Goal: Task Accomplishment & Management: Manage account settings

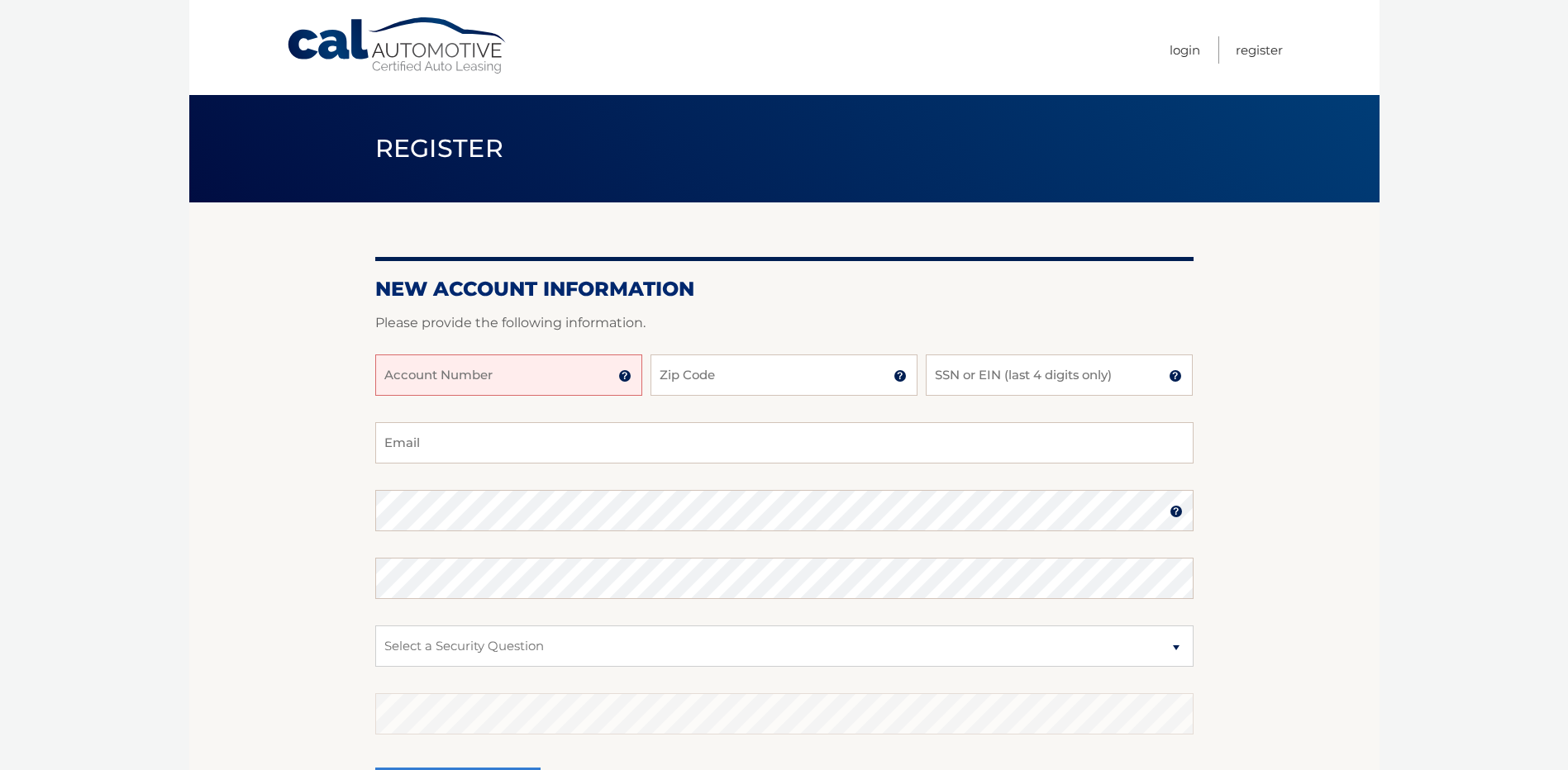
click at [558, 377] on input "Account Number" at bounding box center [509, 374] width 267 height 41
type input "44456027053"
click at [744, 380] on input "Zip Code" at bounding box center [784, 374] width 267 height 41
type input "34667"
click at [1013, 373] on input "SSN or EIN (last 4 digits only)" at bounding box center [1059, 374] width 267 height 41
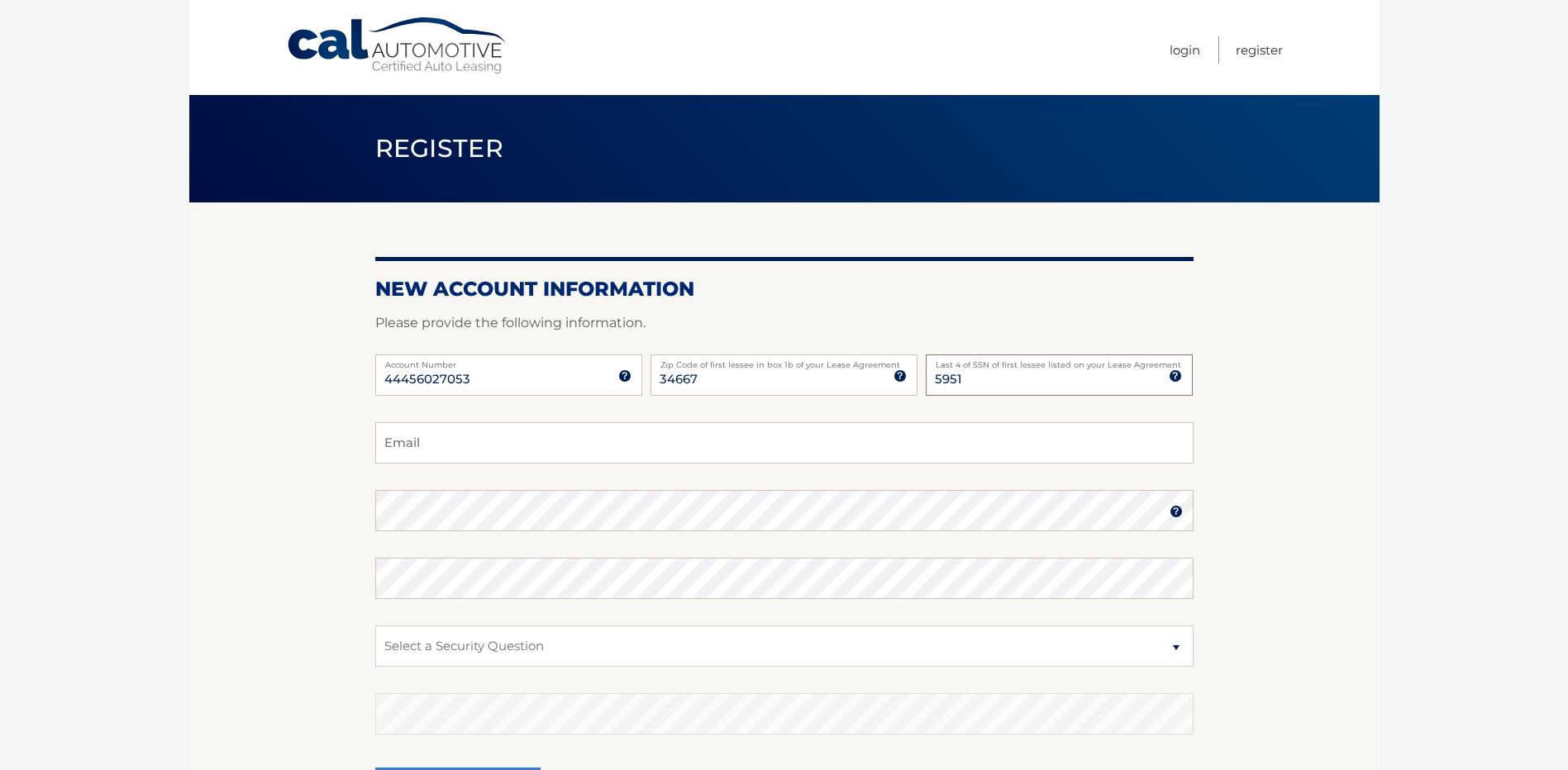
type input "5951"
click at [416, 443] on input "Email" at bounding box center [784, 442] width 819 height 41
type input "bucciking@aol.com"
click at [673, 651] on select "Select a Security Question What was the name of your elementary school? What is…" at bounding box center [784, 645] width 819 height 41
select select "1"
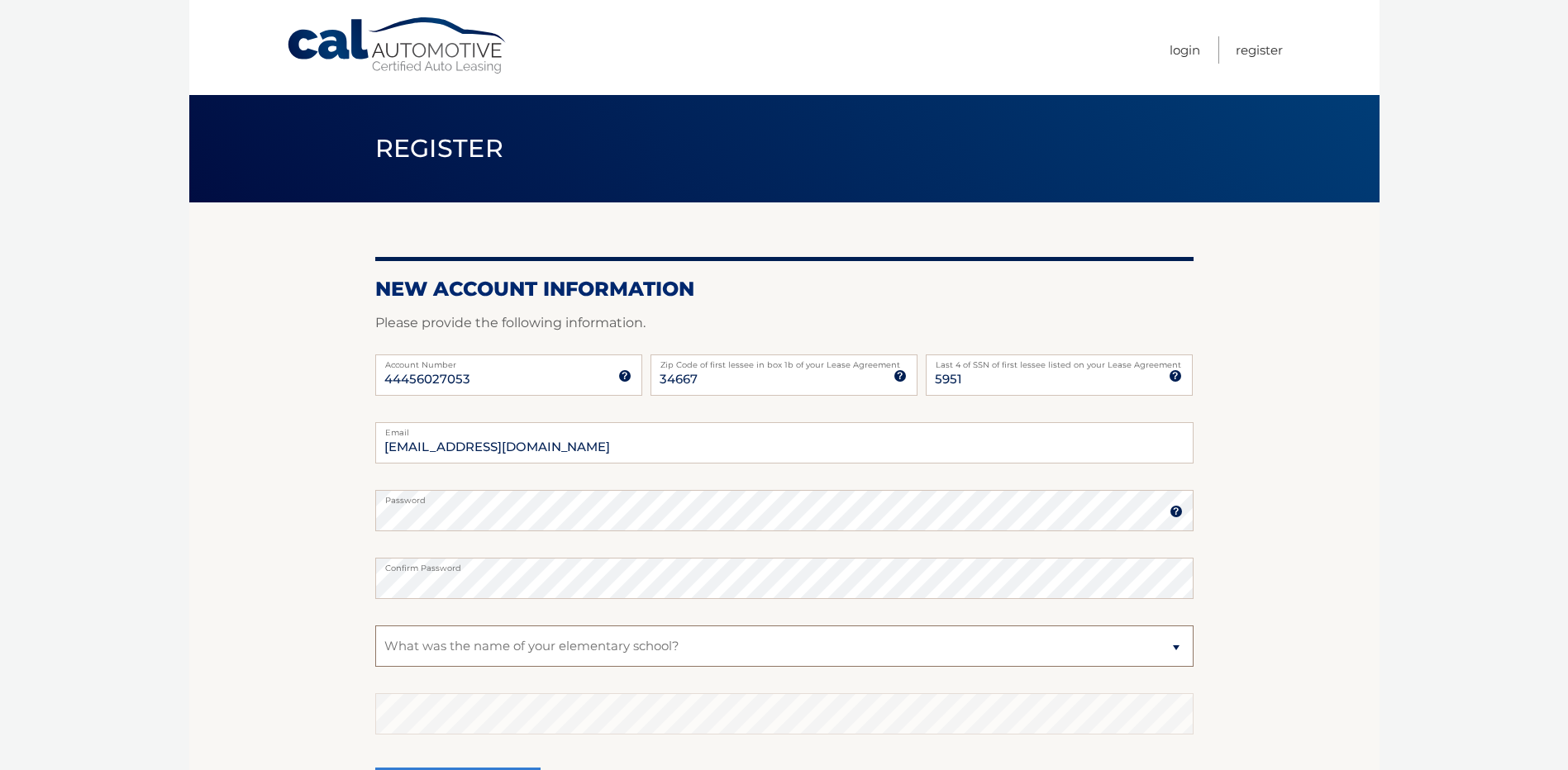
click at [376, 625] on select "Select a Security Question What was the name of your elementary school? What is…" at bounding box center [784, 645] width 819 height 41
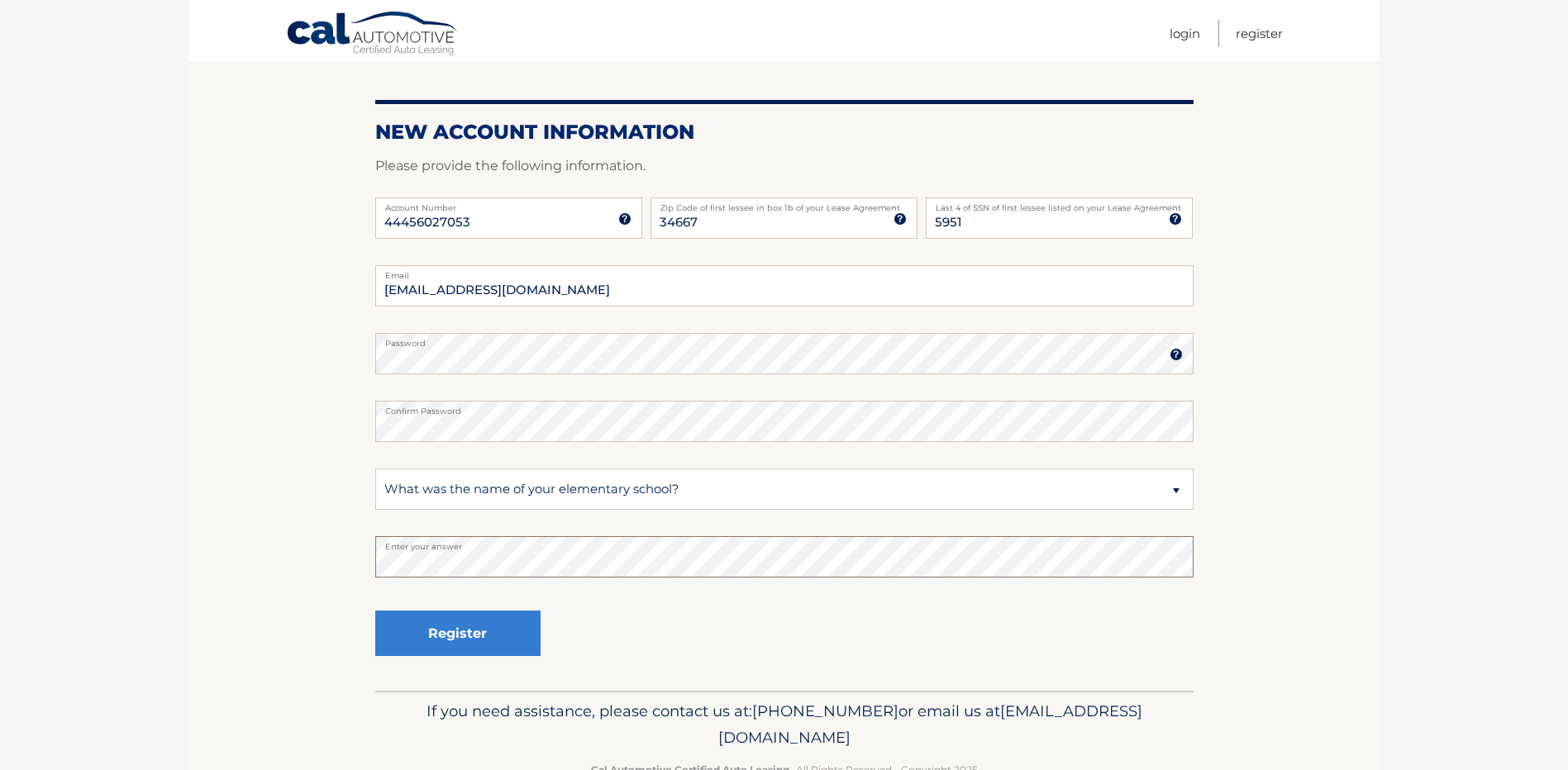
scroll to position [165, 0]
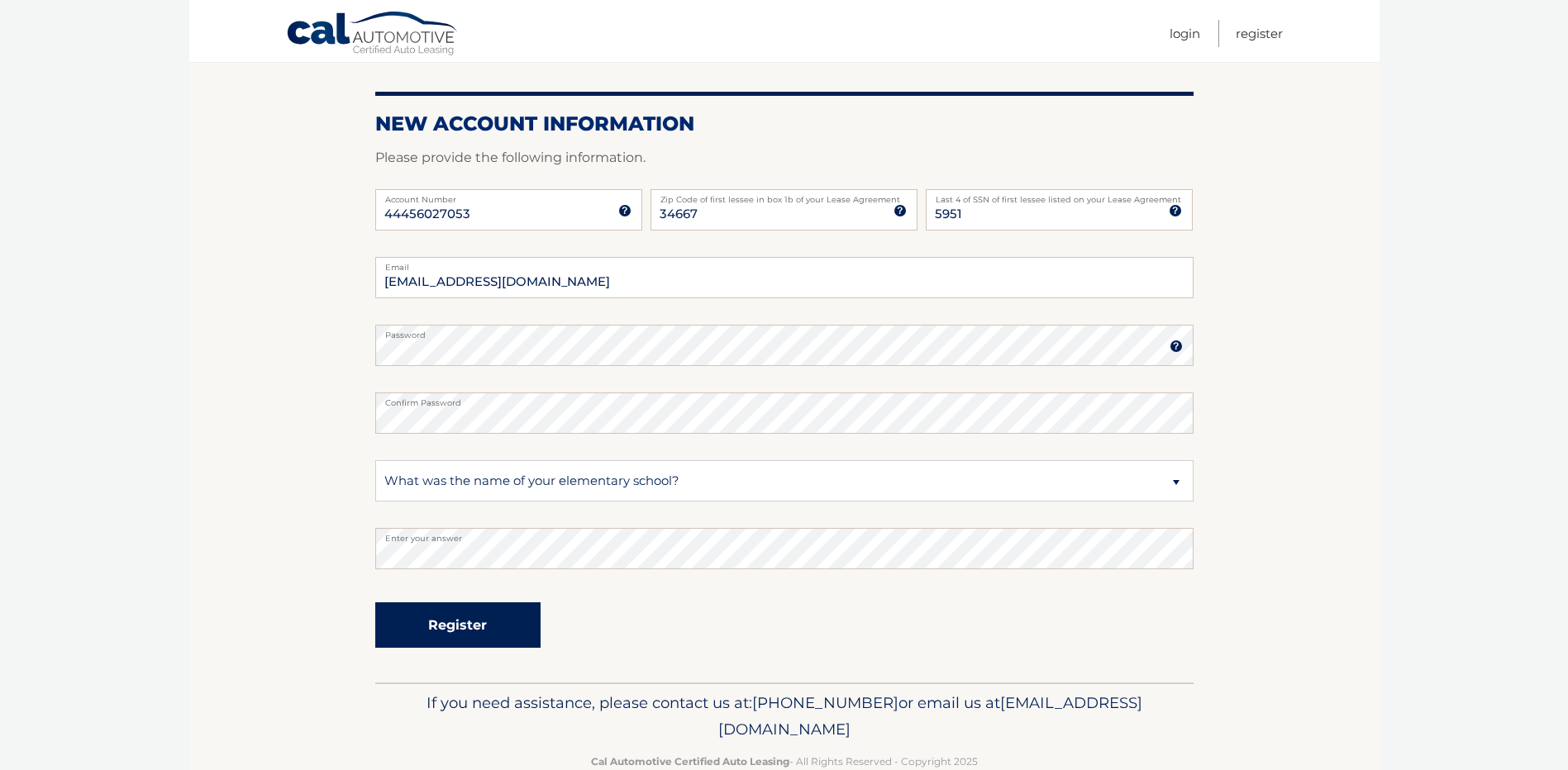
click at [494, 632] on button "Register" at bounding box center [458, 625] width 165 height 46
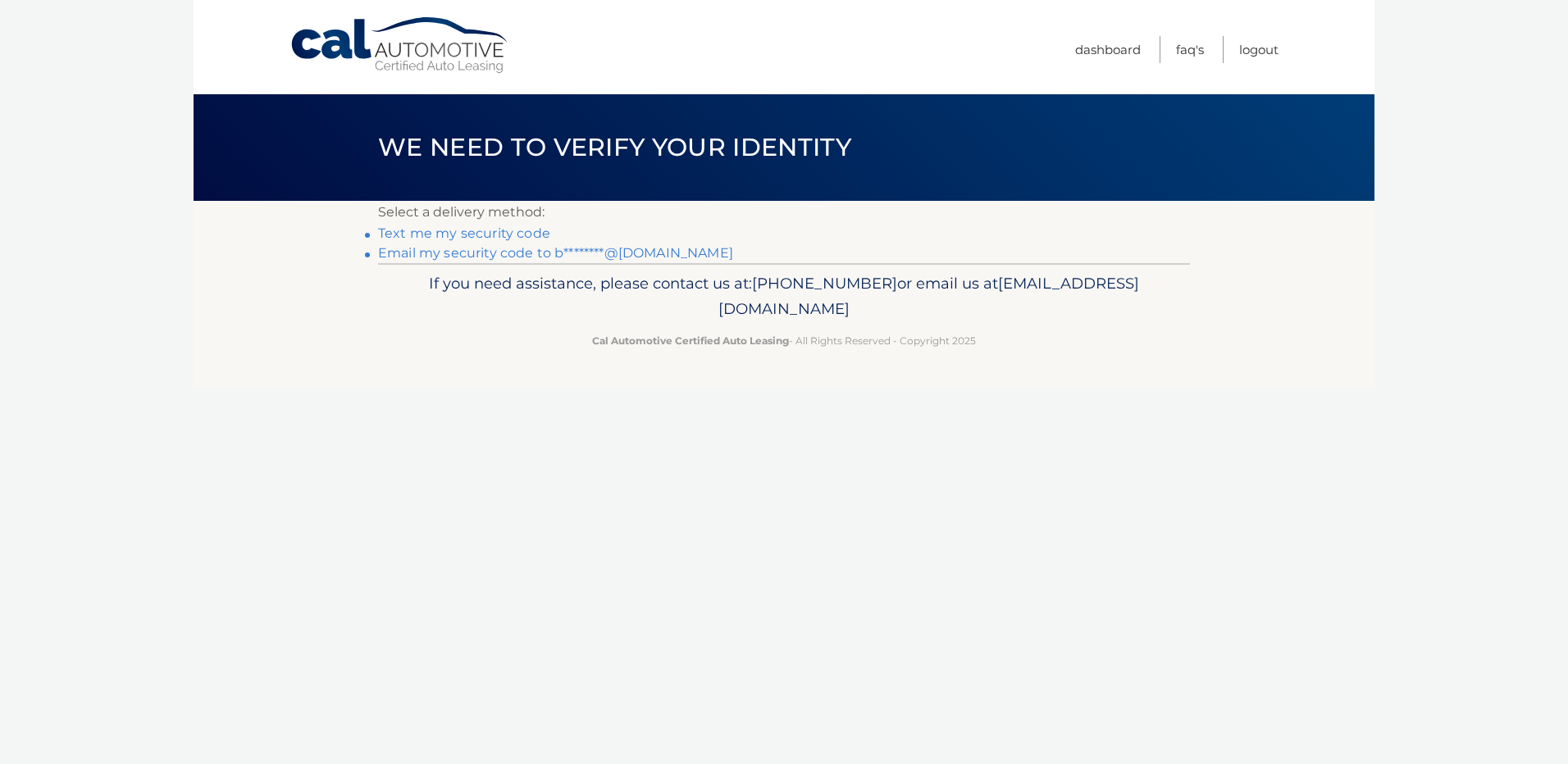
click at [522, 234] on link "Text me my security code" at bounding box center [464, 233] width 172 height 16
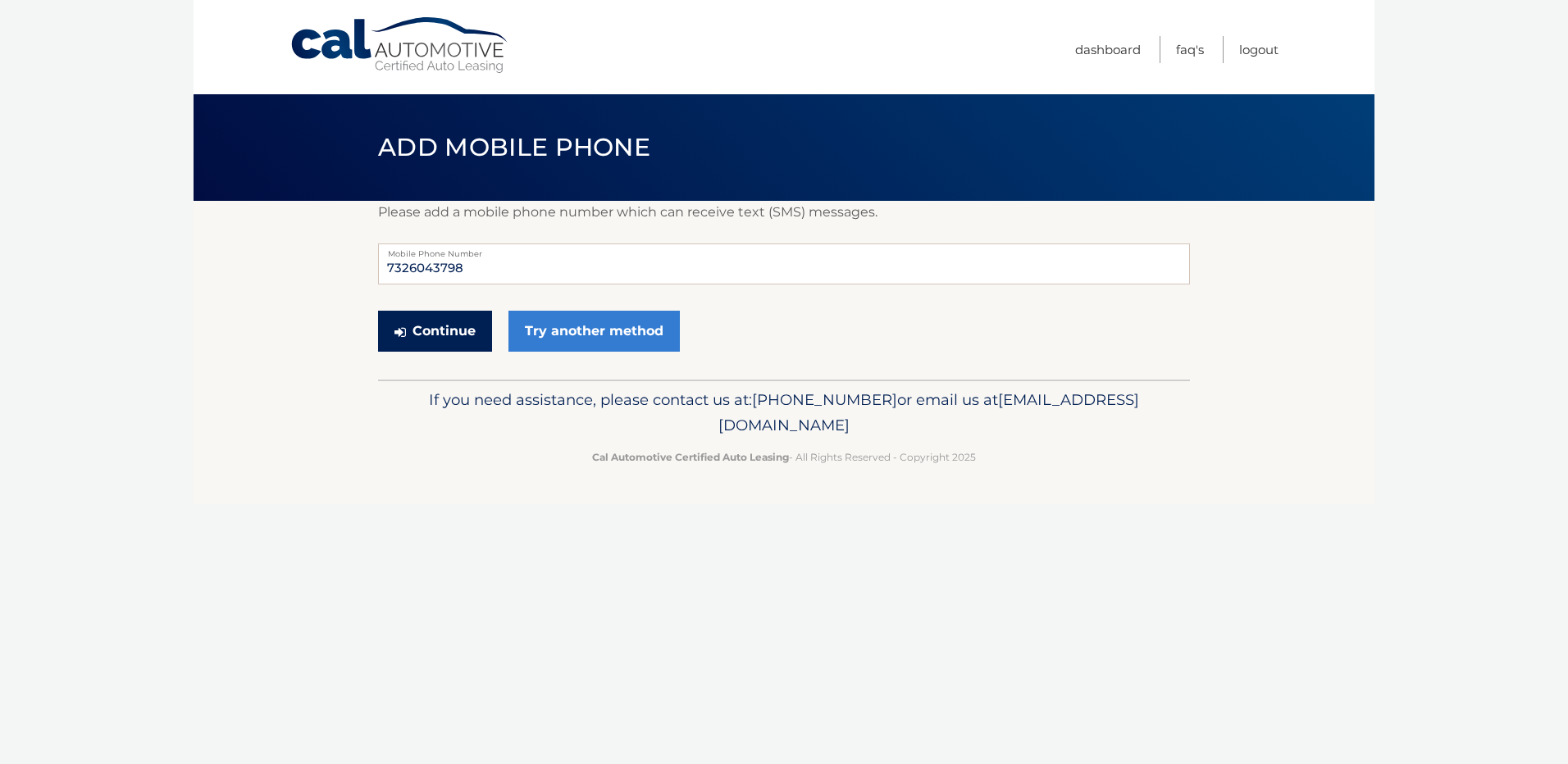
click at [454, 338] on button "Continue" at bounding box center [434, 331] width 114 height 41
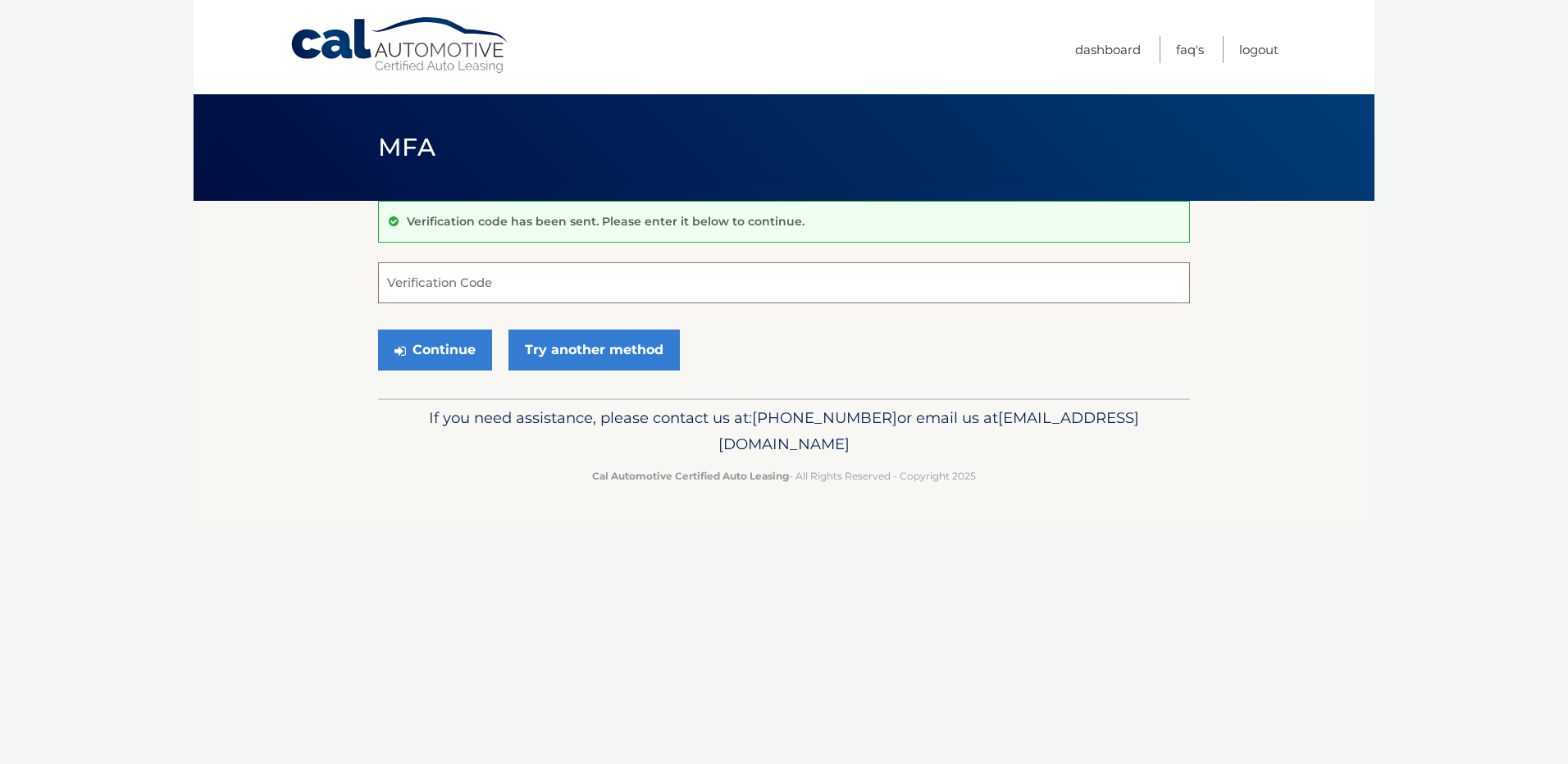
click at [468, 289] on input "Verification Code" at bounding box center [784, 282] width 812 height 41
type input "343728"
click at [407, 348] on button "Continue" at bounding box center [434, 350] width 114 height 41
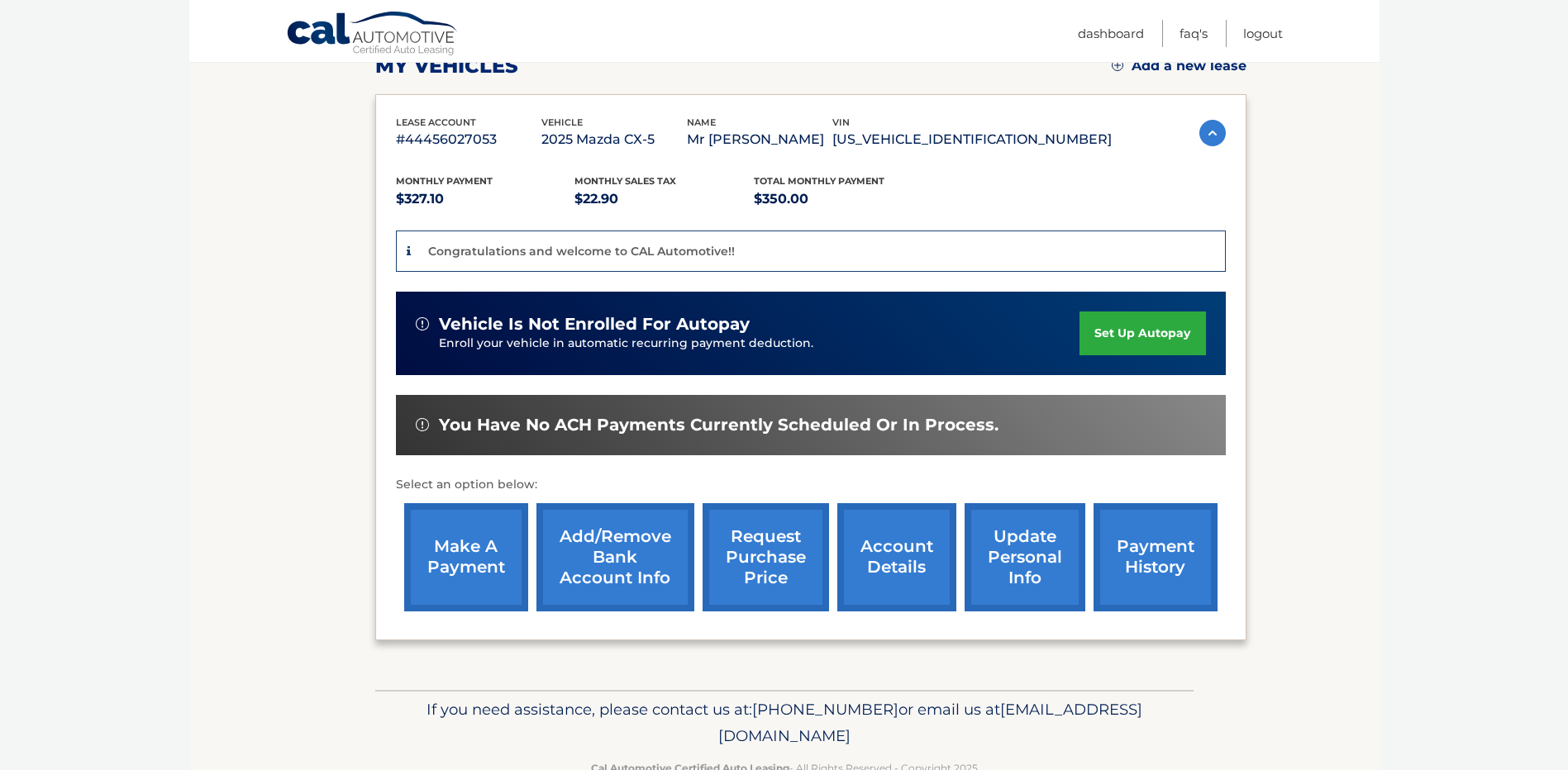
scroll to position [293, 0]
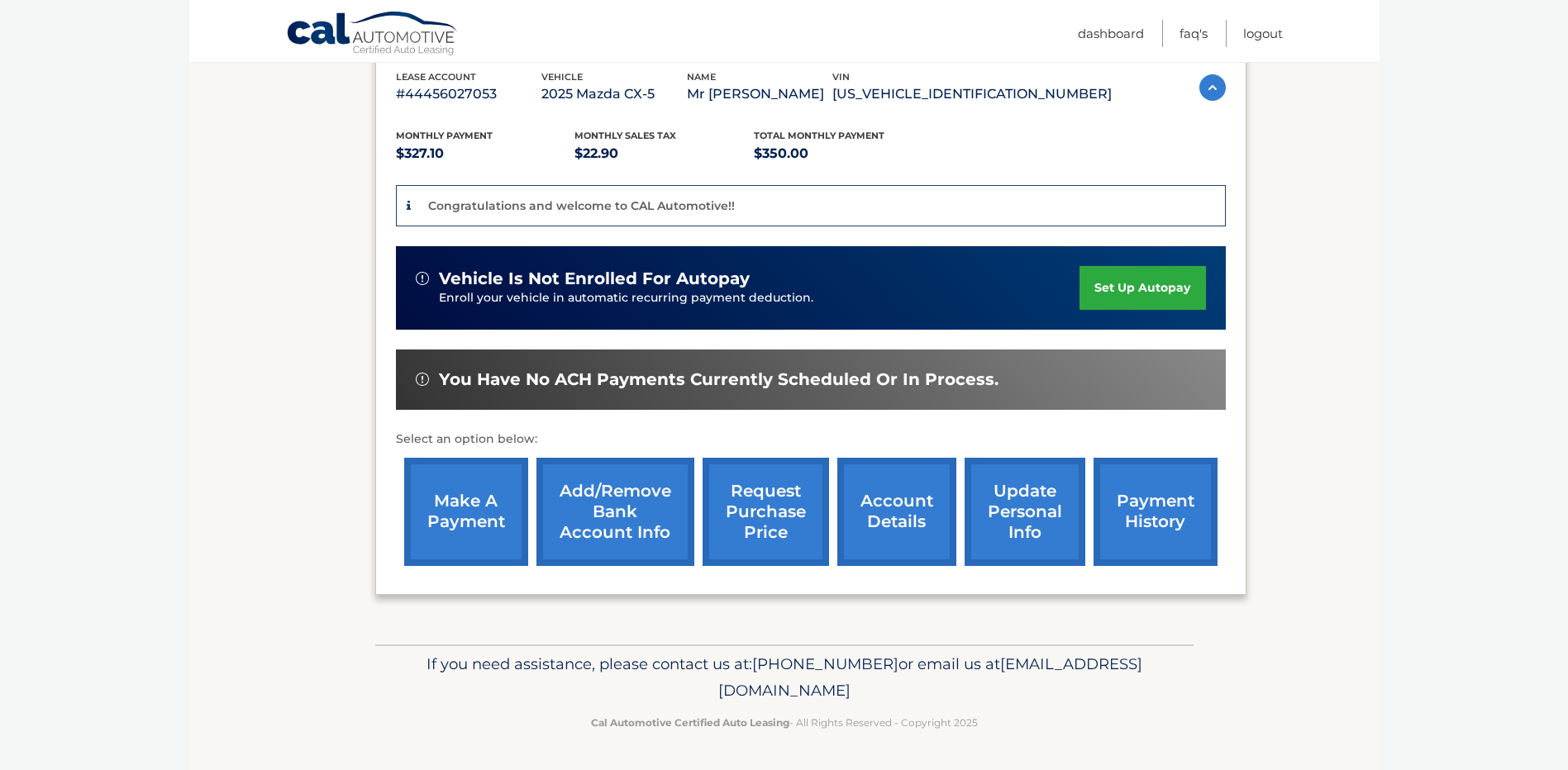
click at [625, 513] on link "Add/Remove bank account info" at bounding box center [615, 511] width 158 height 108
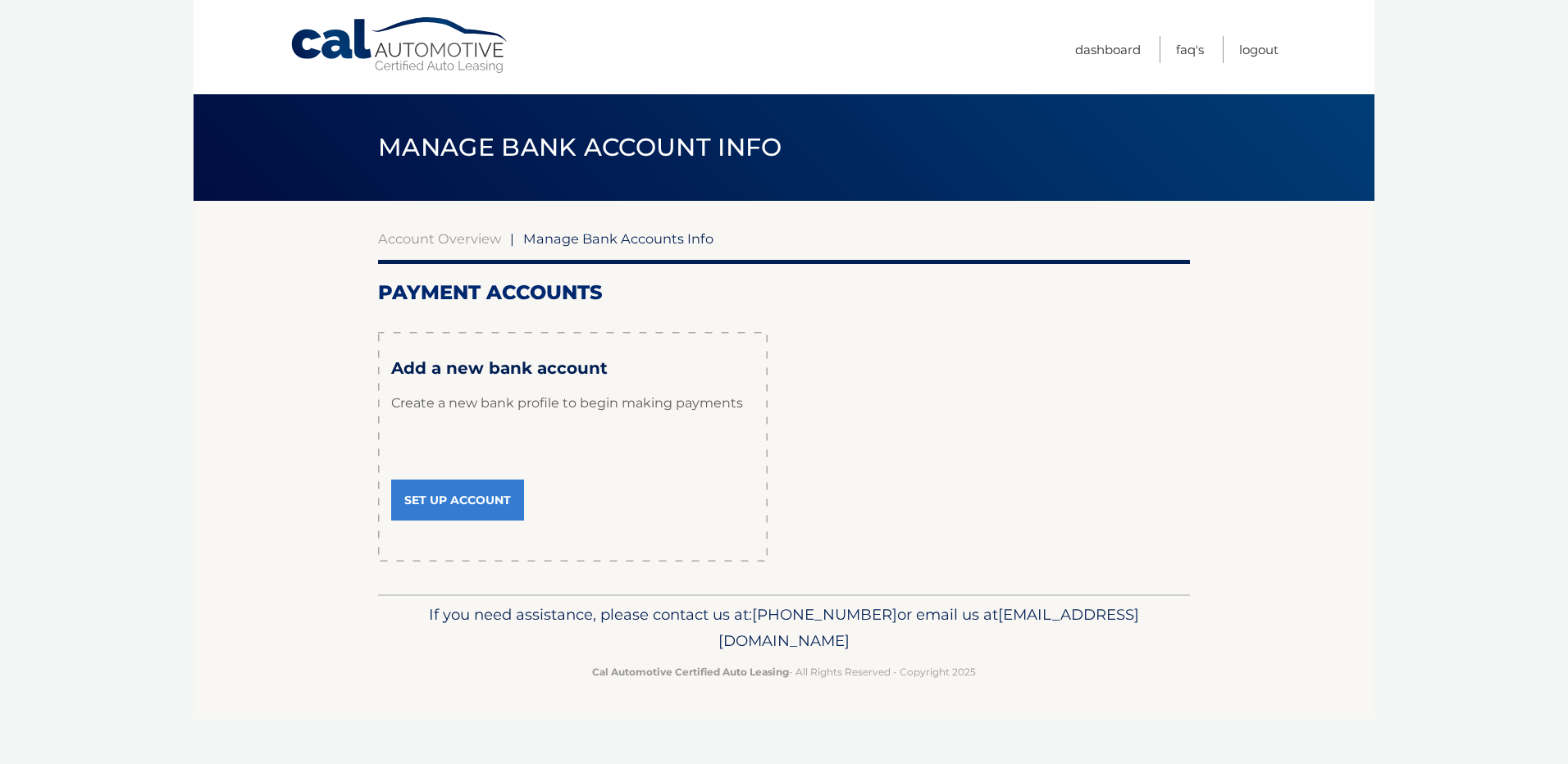
click at [472, 504] on link "Set Up Account" at bounding box center [457, 499] width 133 height 41
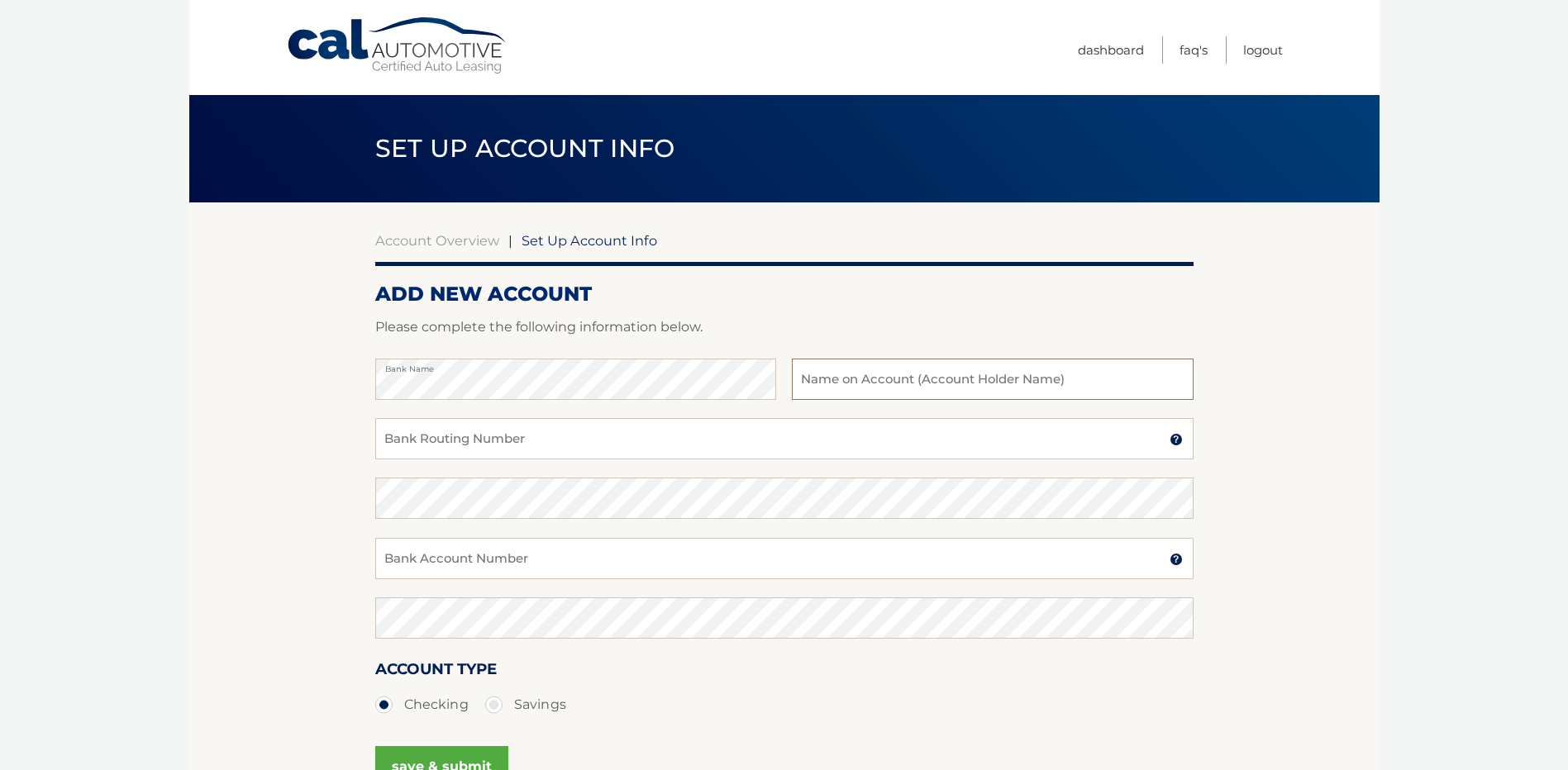
click at [843, 376] on input "text" at bounding box center [992, 379] width 401 height 41
type input "[PERSON_NAME]"
click at [589, 444] on input "Bank Routing Number" at bounding box center [784, 438] width 819 height 41
type input "021200025"
click at [578, 554] on input "Bank Account Number" at bounding box center [784, 558] width 819 height 41
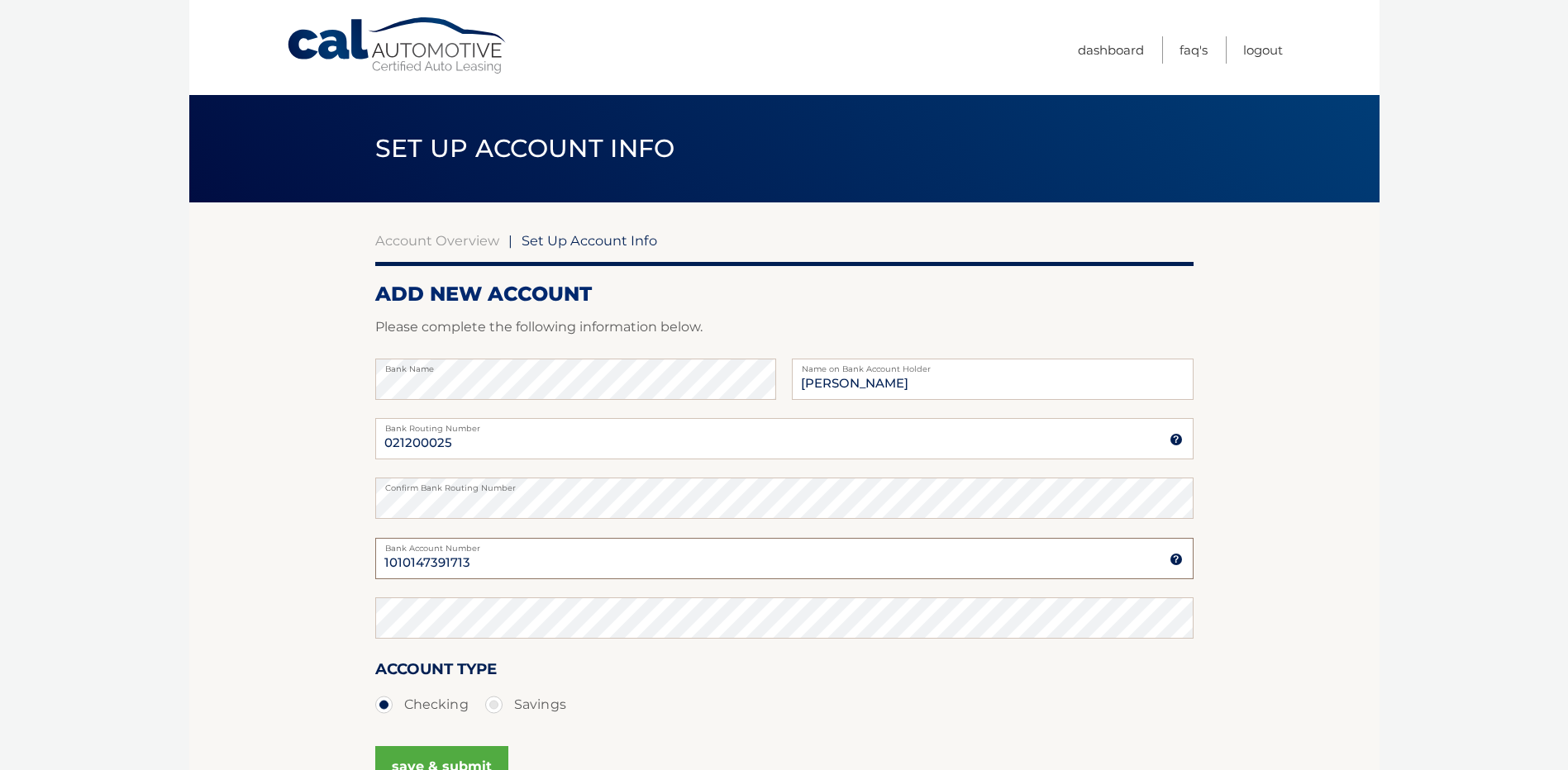
type input "1010147391713"
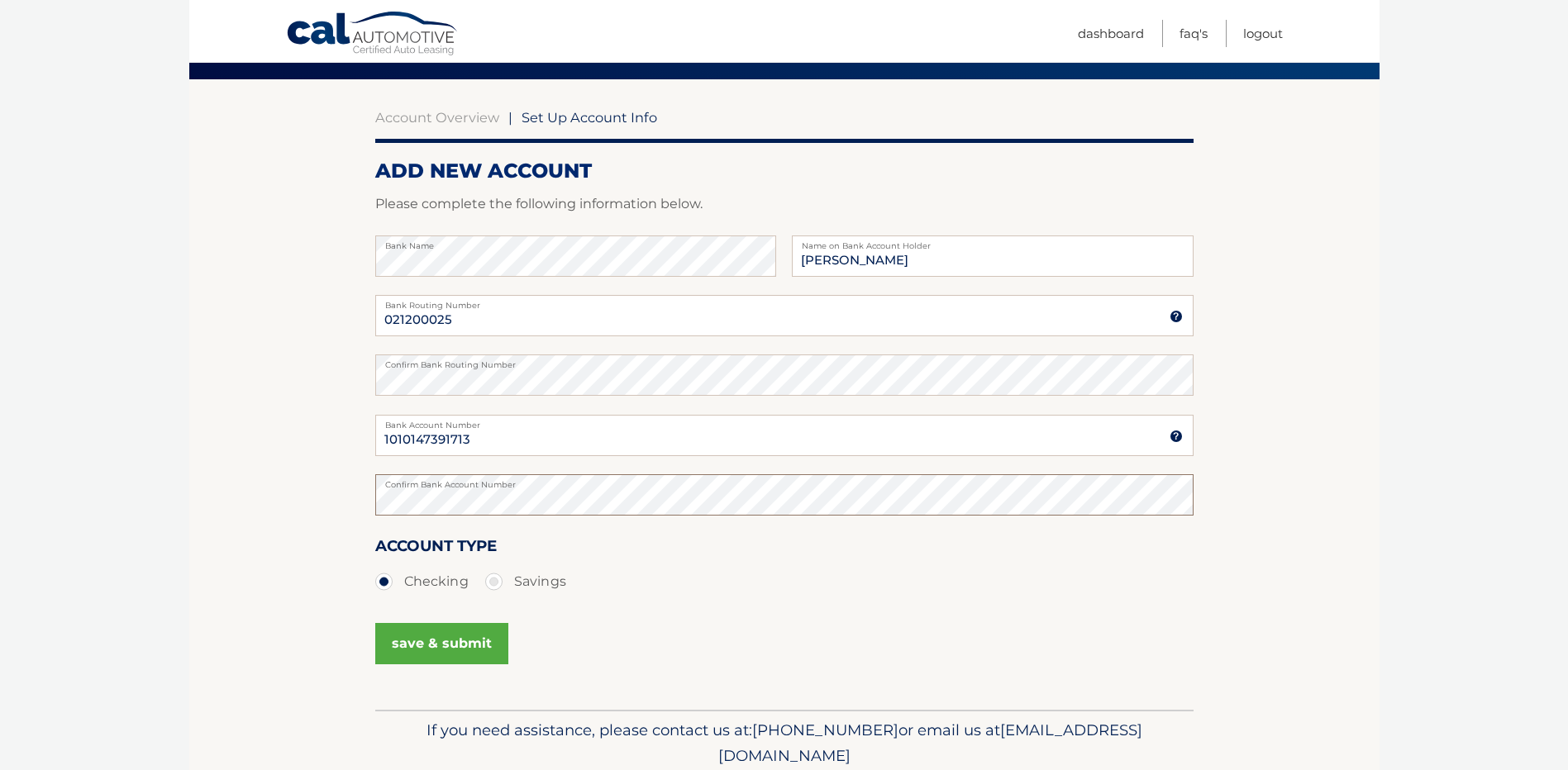
scroll to position [165, 0]
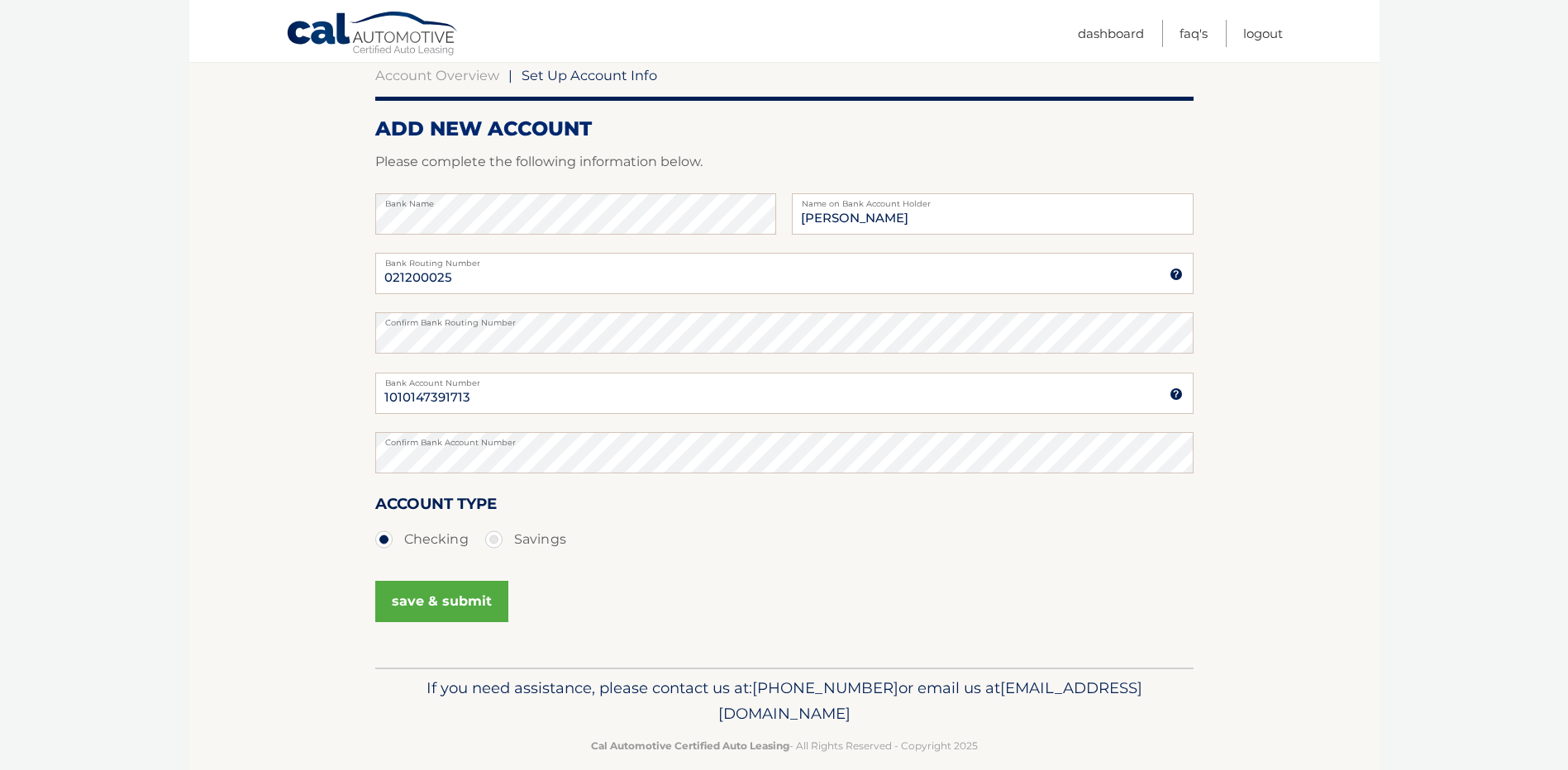
click at [463, 601] on button "save & submit" at bounding box center [442, 601] width 133 height 41
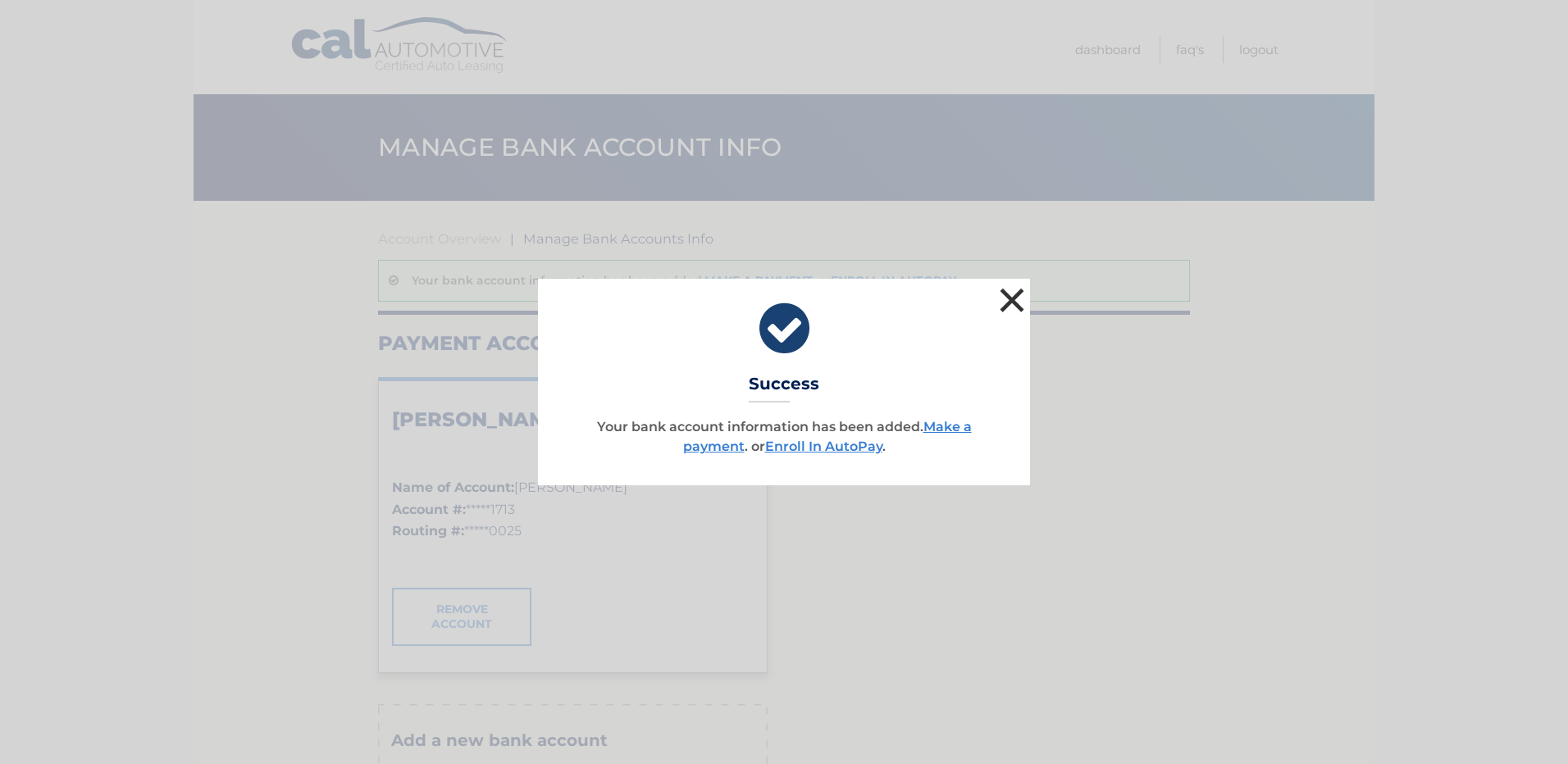
click at [1016, 290] on button "×" at bounding box center [1013, 300] width 33 height 33
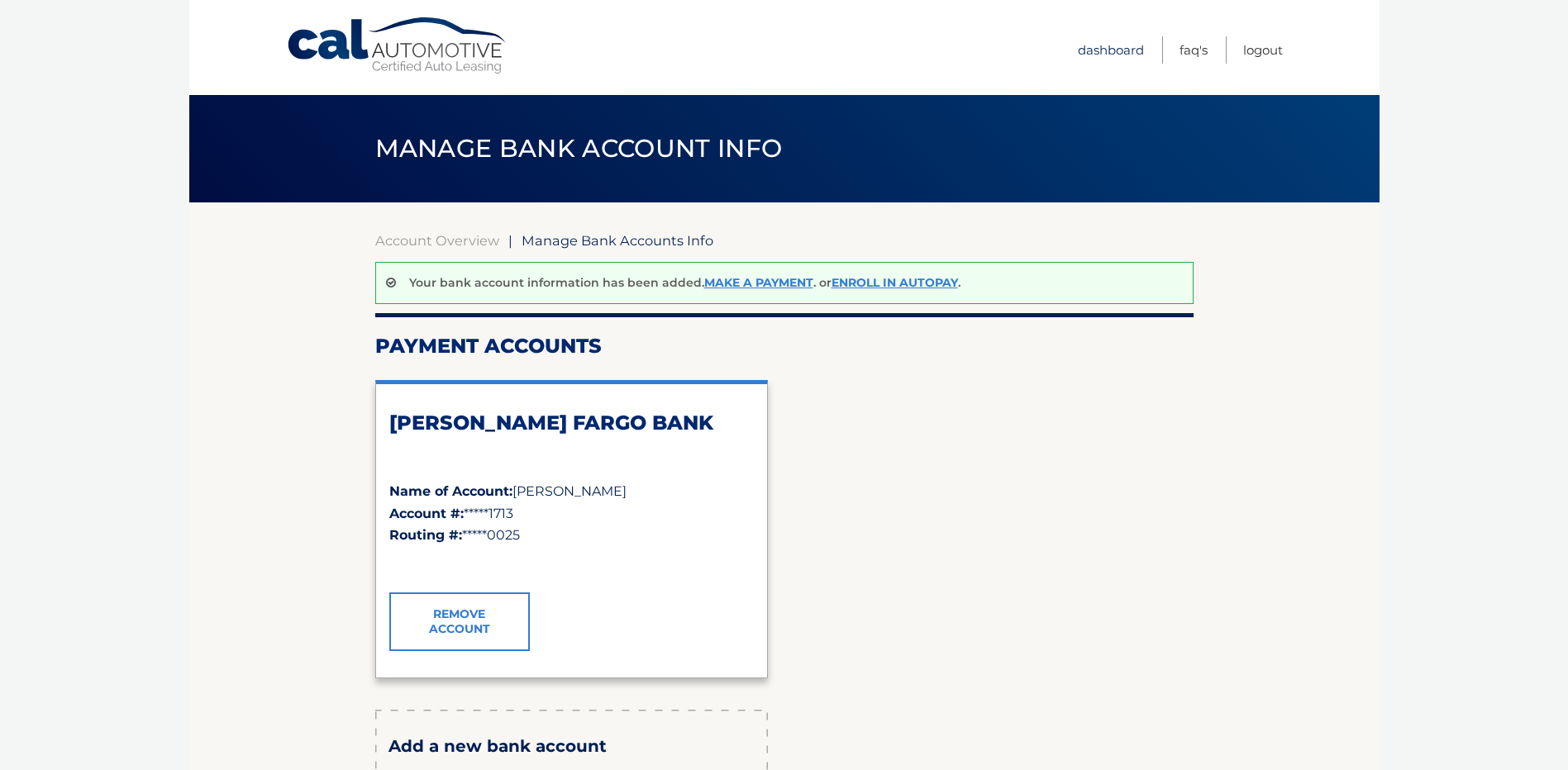
click at [1120, 51] on link "Dashboard" at bounding box center [1111, 49] width 66 height 27
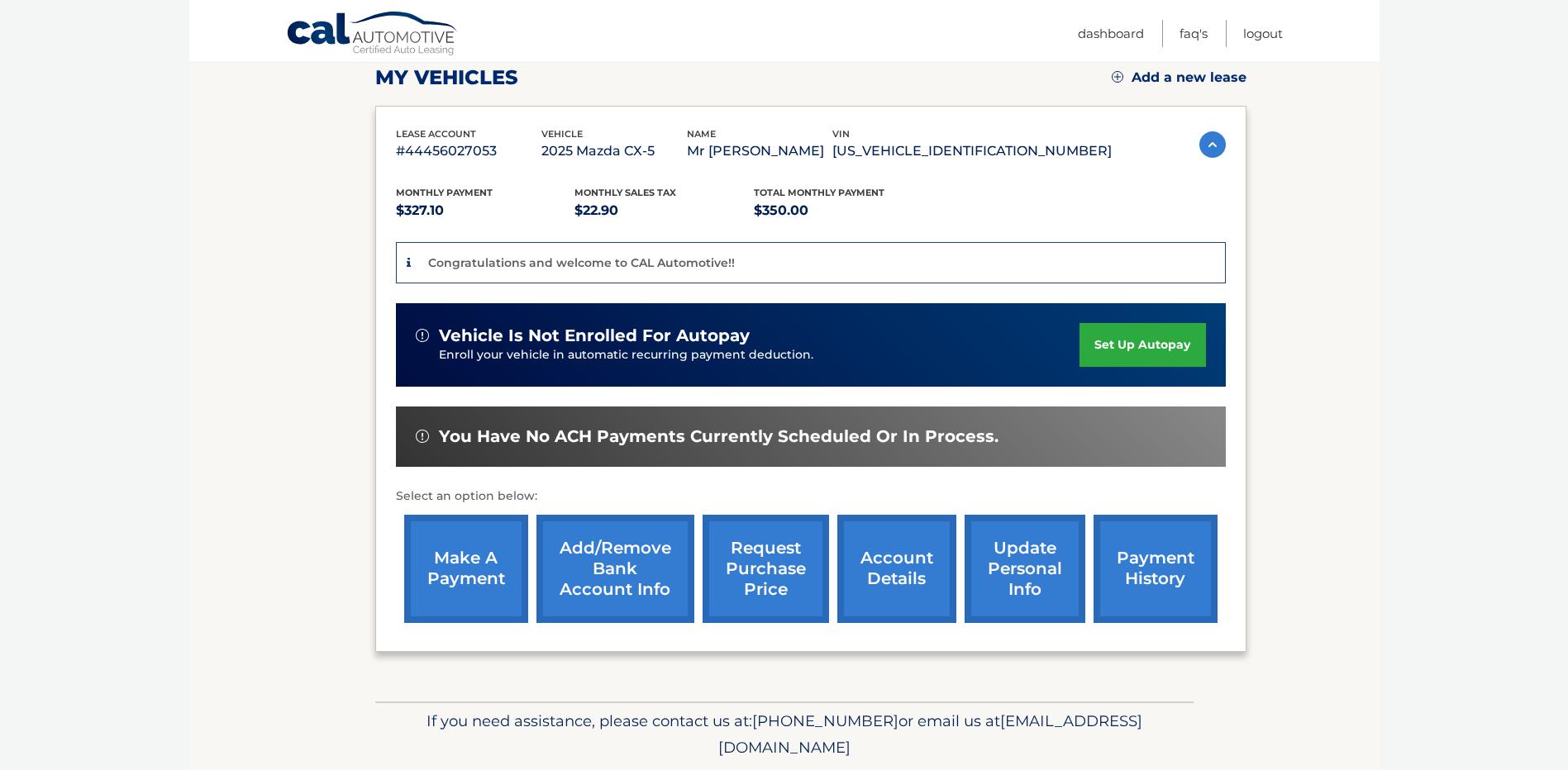
scroll to position [248, 0]
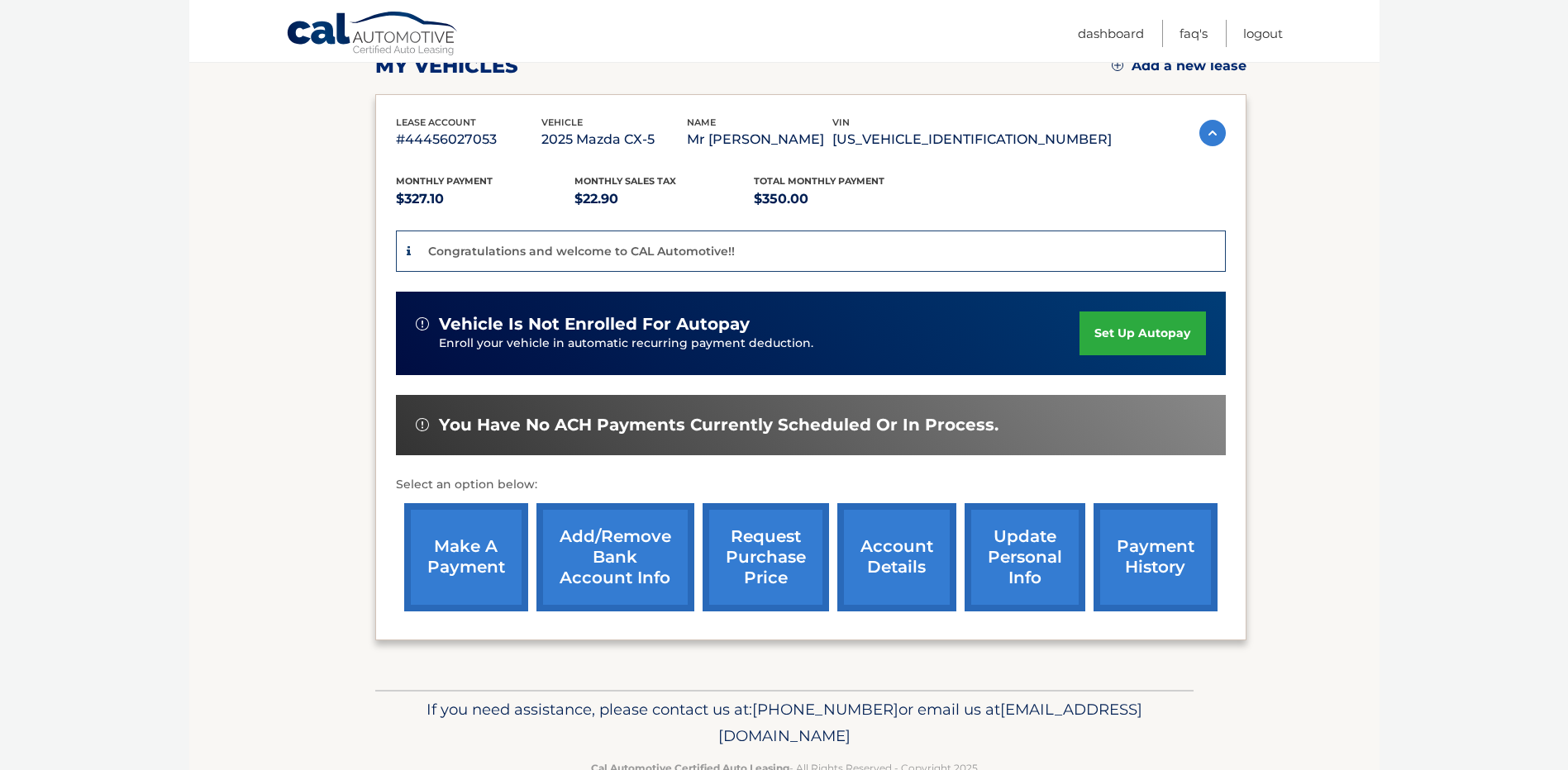
click at [1045, 565] on link "update personal info" at bounding box center [1025, 557] width 121 height 108
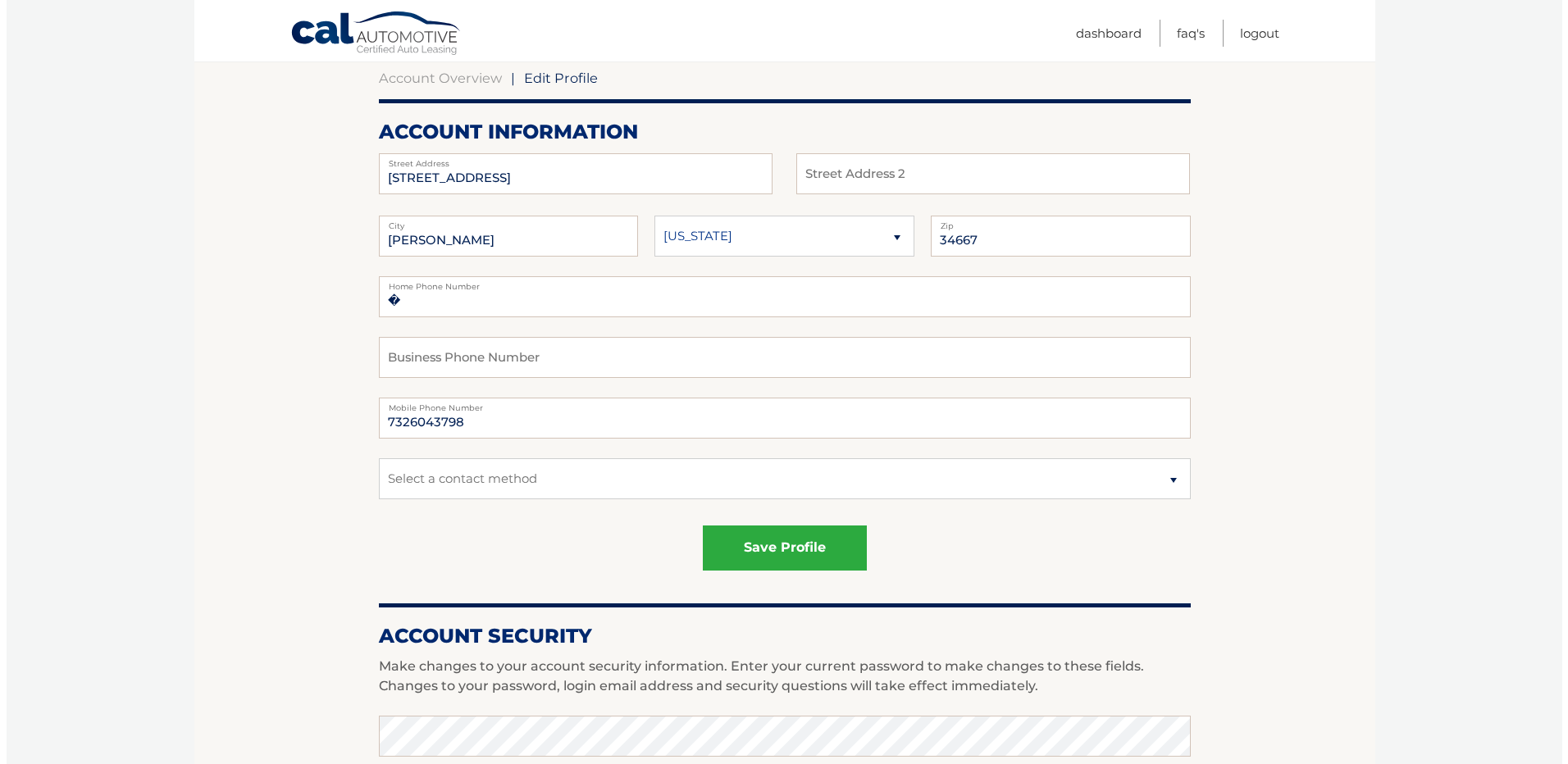
scroll to position [164, 0]
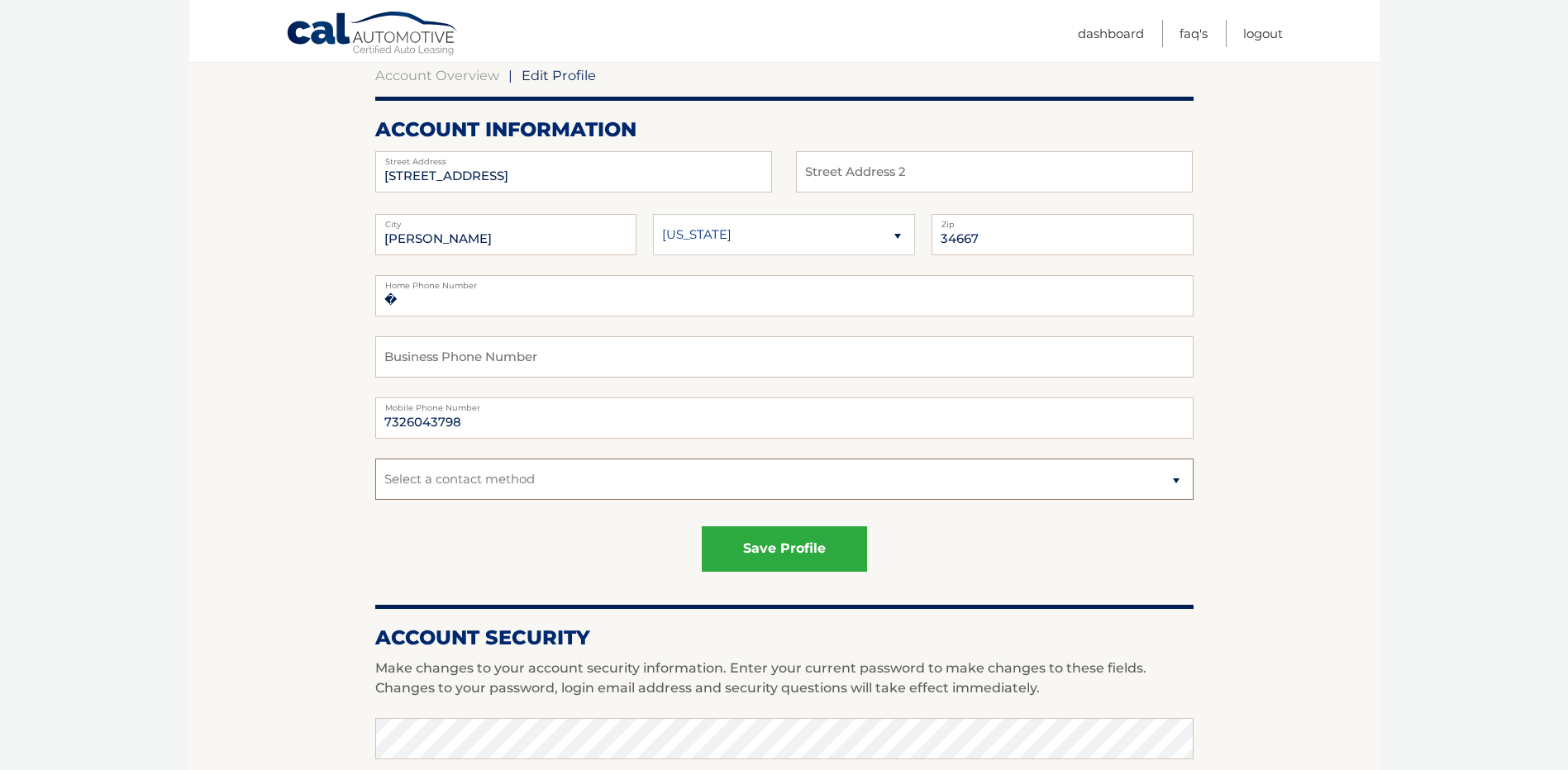
click at [1176, 478] on select "Select a contact method Mobile Home" at bounding box center [784, 479] width 819 height 41
select select "1"
click at [376, 459] on select "Select a contact method Mobile Home" at bounding box center [784, 479] width 819 height 41
click at [823, 543] on button "save profile" at bounding box center [784, 549] width 165 height 46
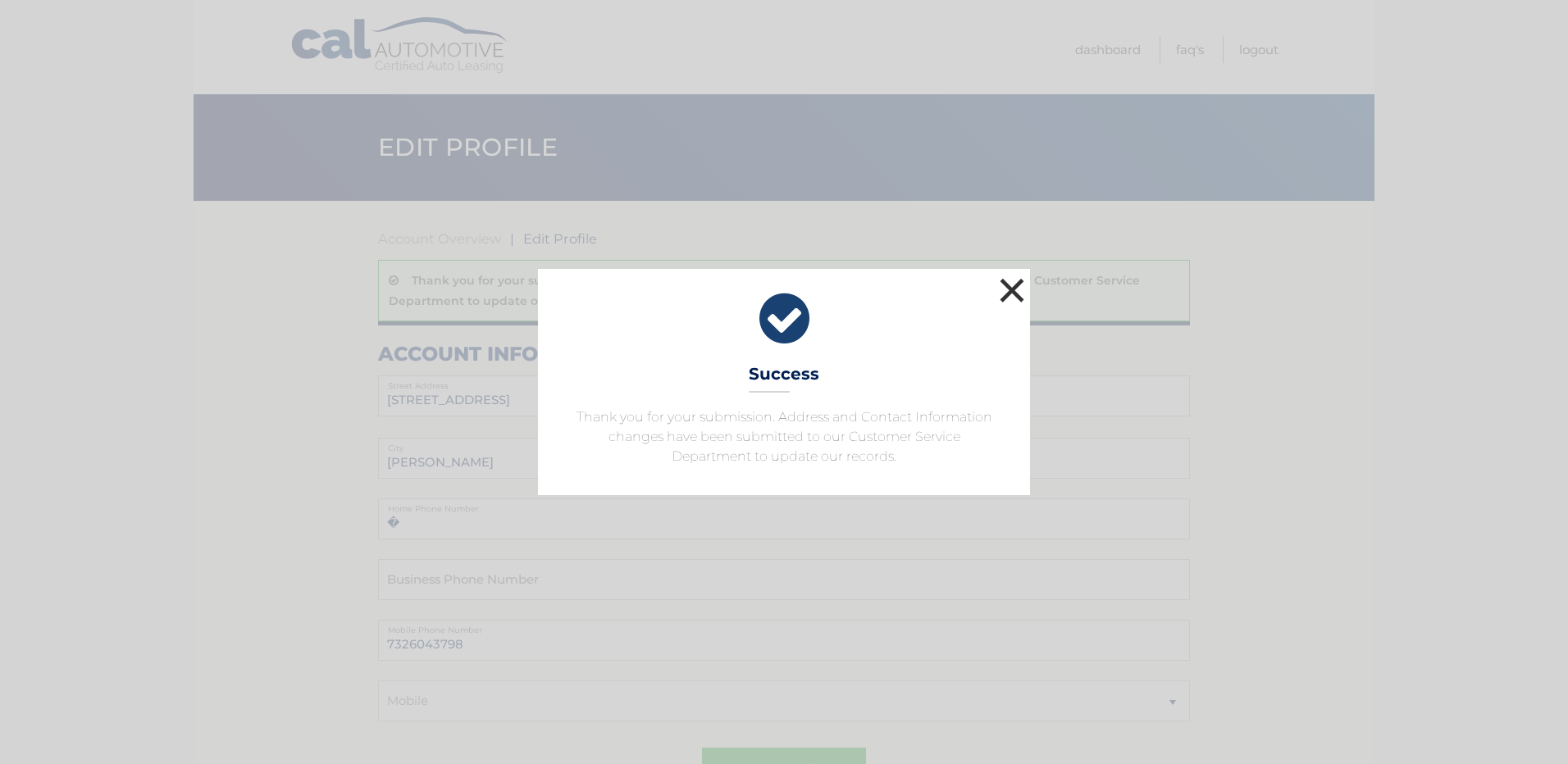
click at [1011, 289] on button "×" at bounding box center [1013, 291] width 33 height 33
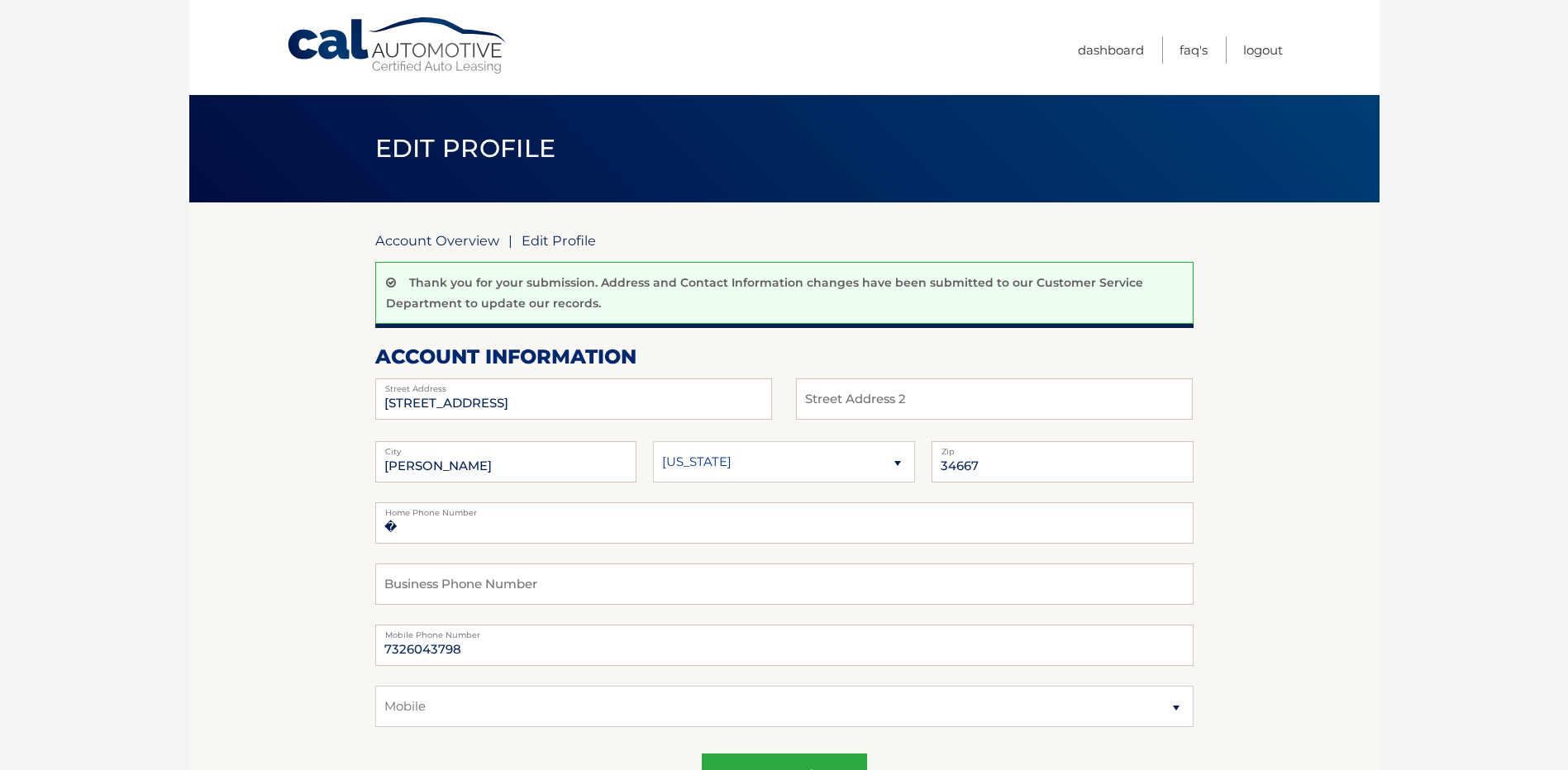
click at [472, 243] on link "Account Overview" at bounding box center [437, 240] width 124 height 17
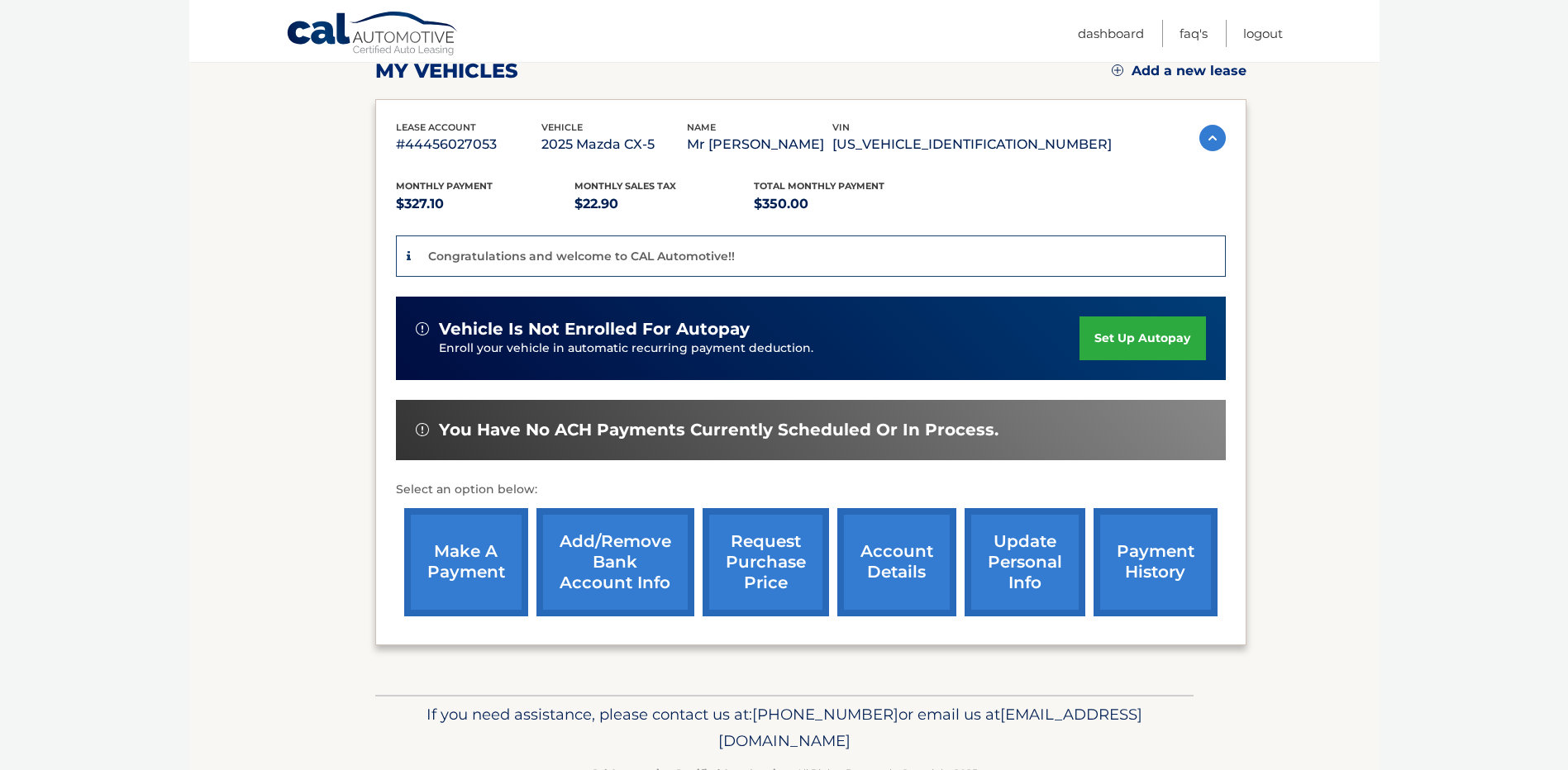
scroll to position [293, 0]
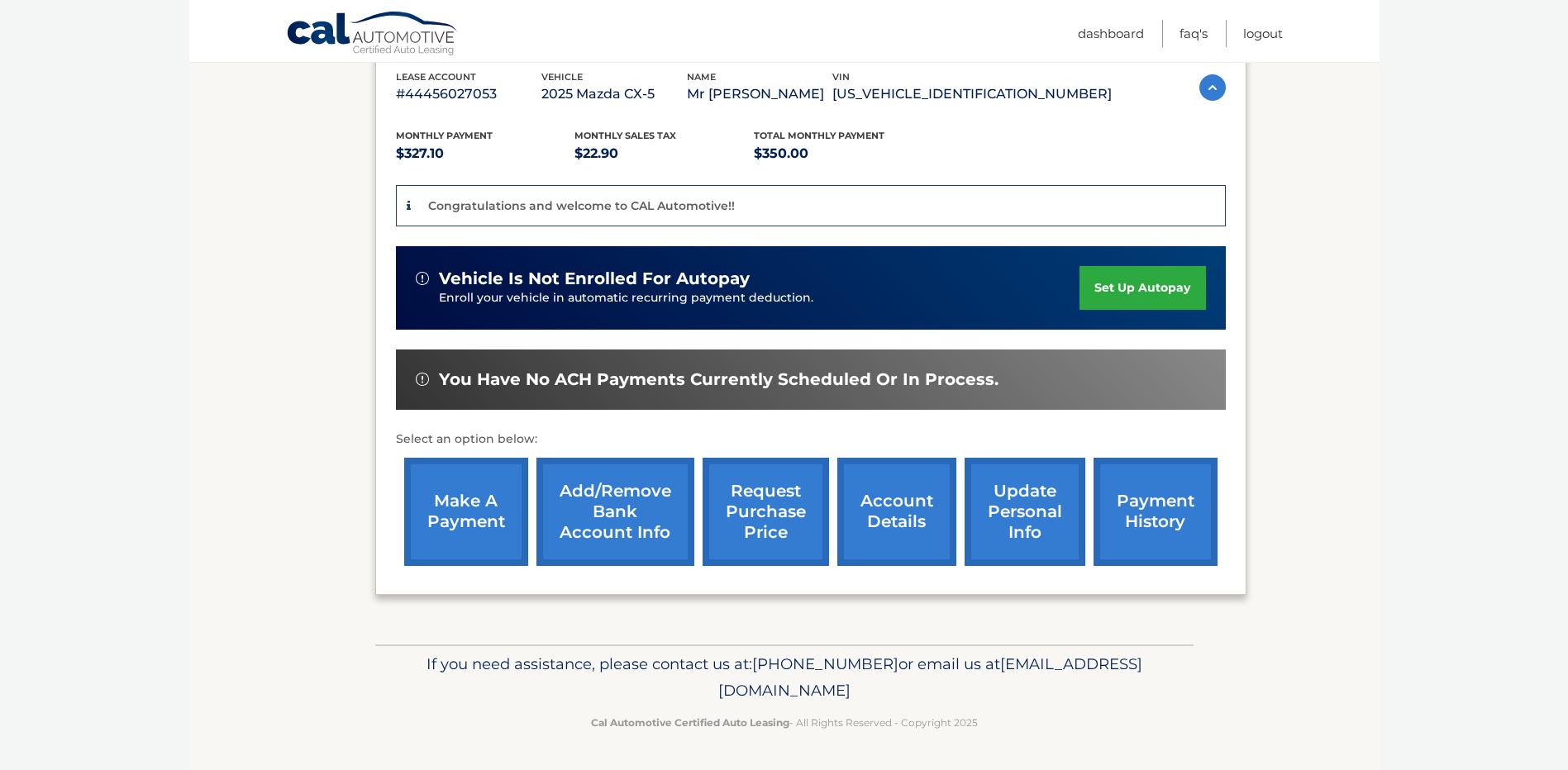
click at [623, 511] on link "Add/Remove bank account info" at bounding box center [615, 511] width 158 height 108
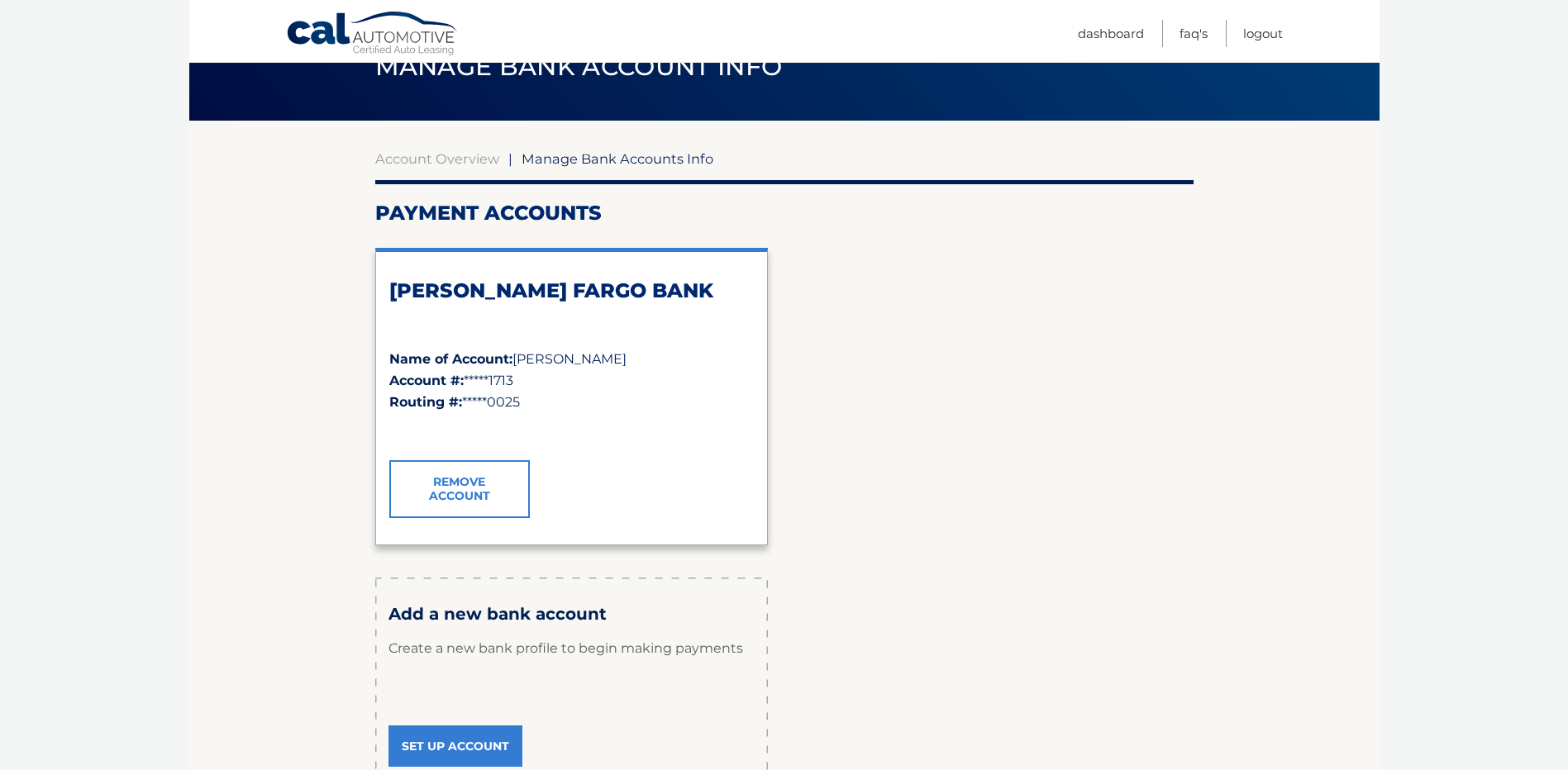
scroll to position [82, 0]
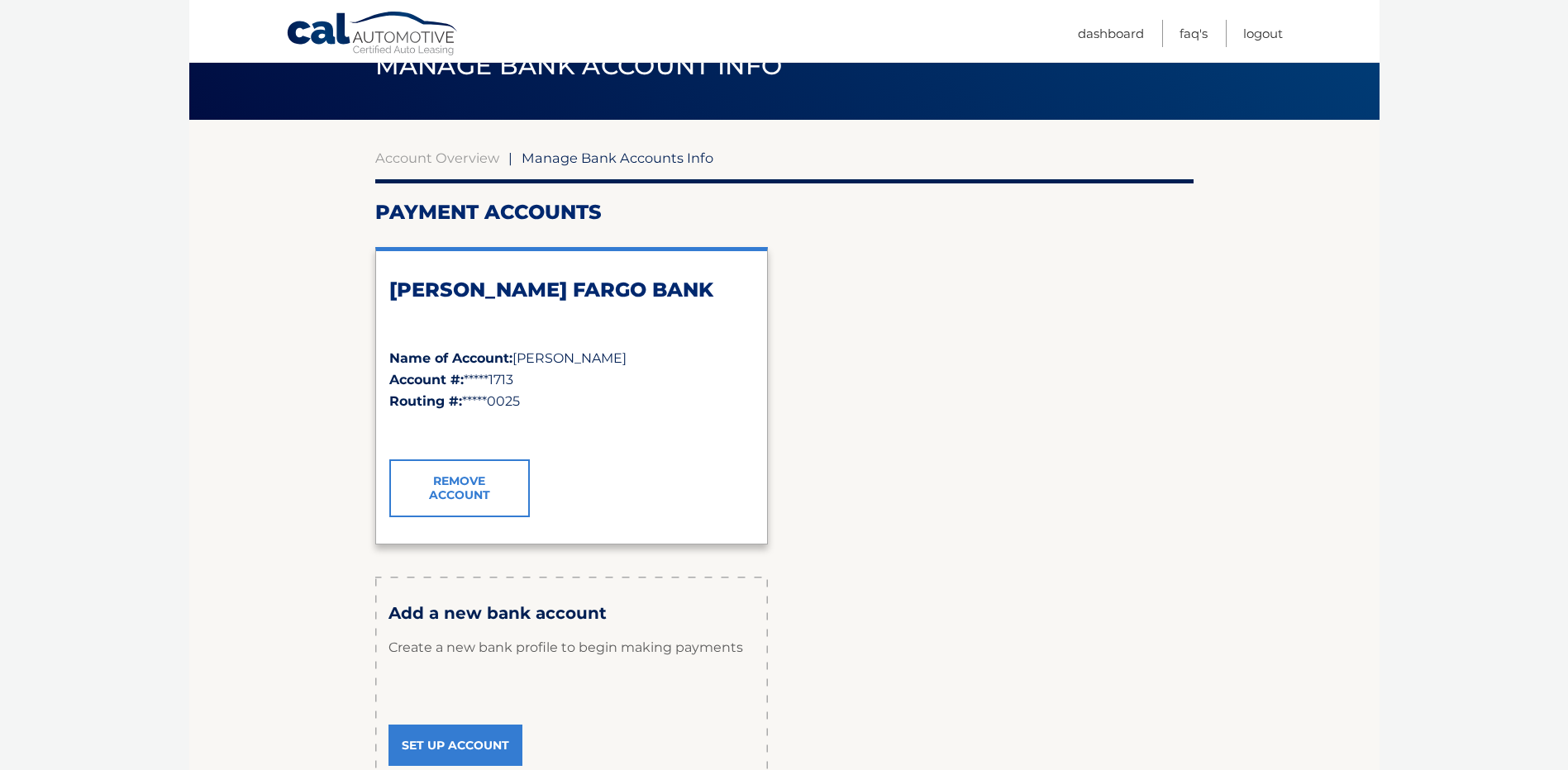
click at [662, 462] on div "Remove Account" at bounding box center [571, 488] width 364 height 58
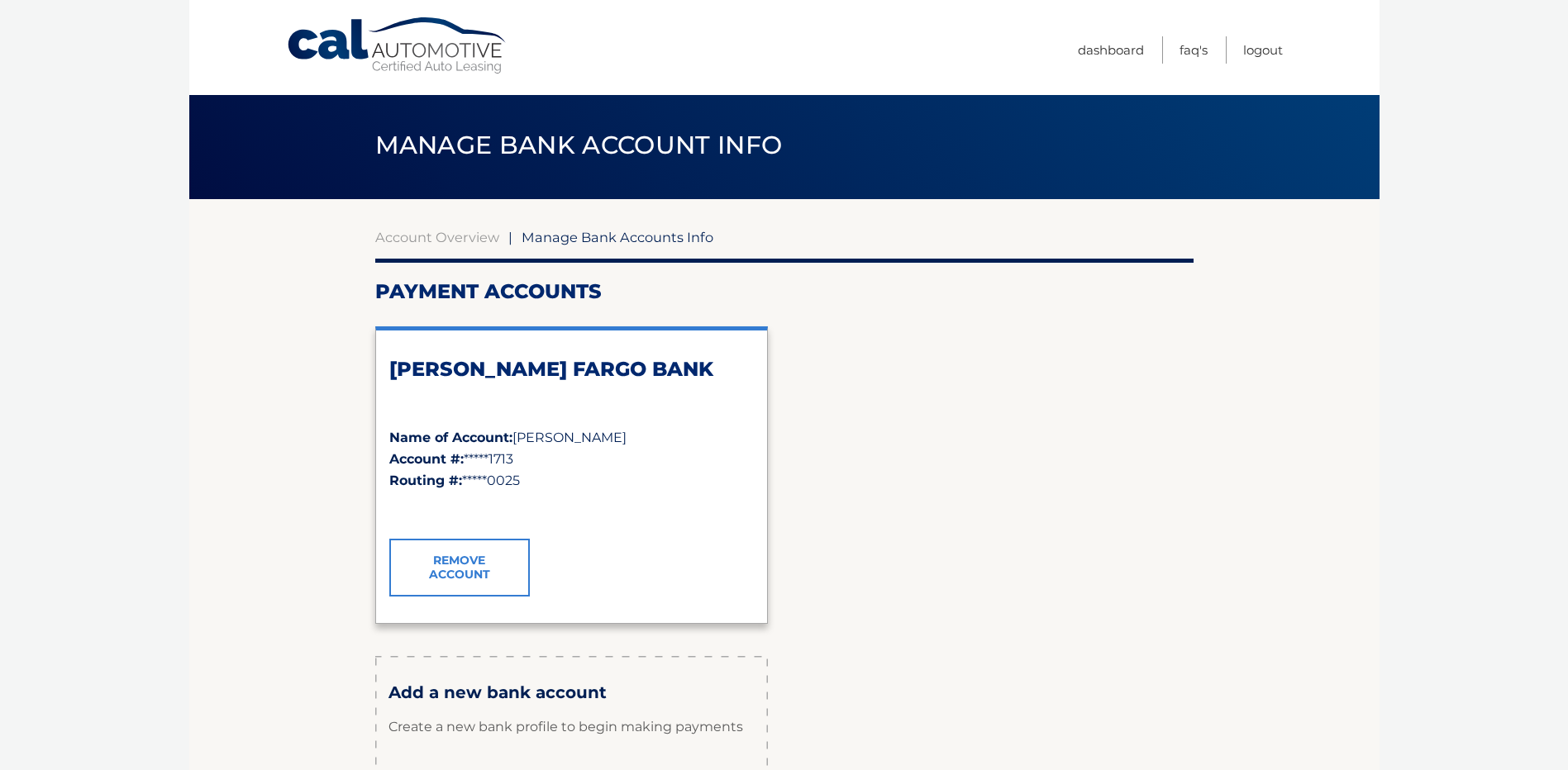
scroll to position [0, 0]
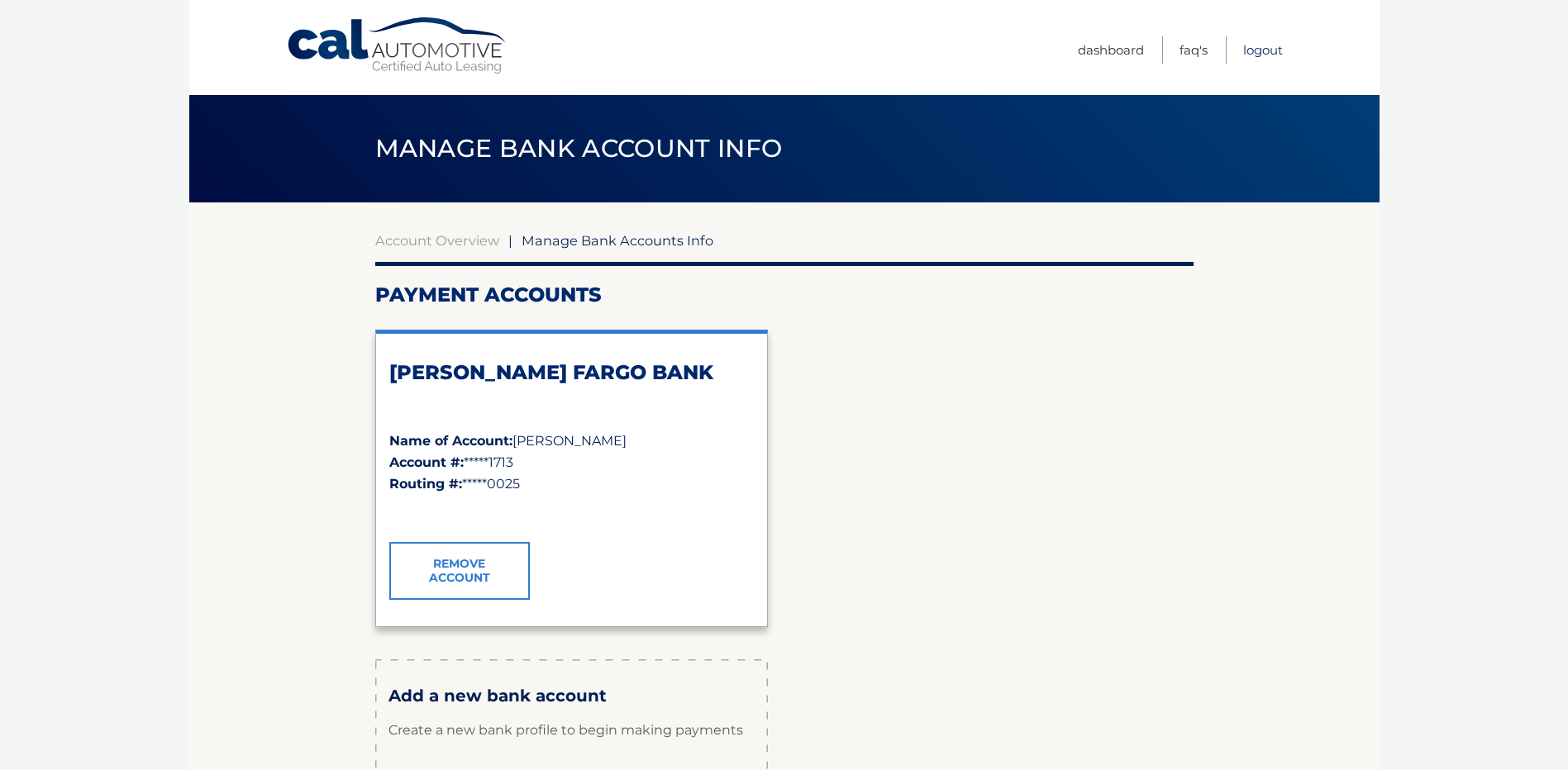
click at [1266, 53] on link "Logout" at bounding box center [1263, 49] width 39 height 27
